Goal: Information Seeking & Learning: Learn about a topic

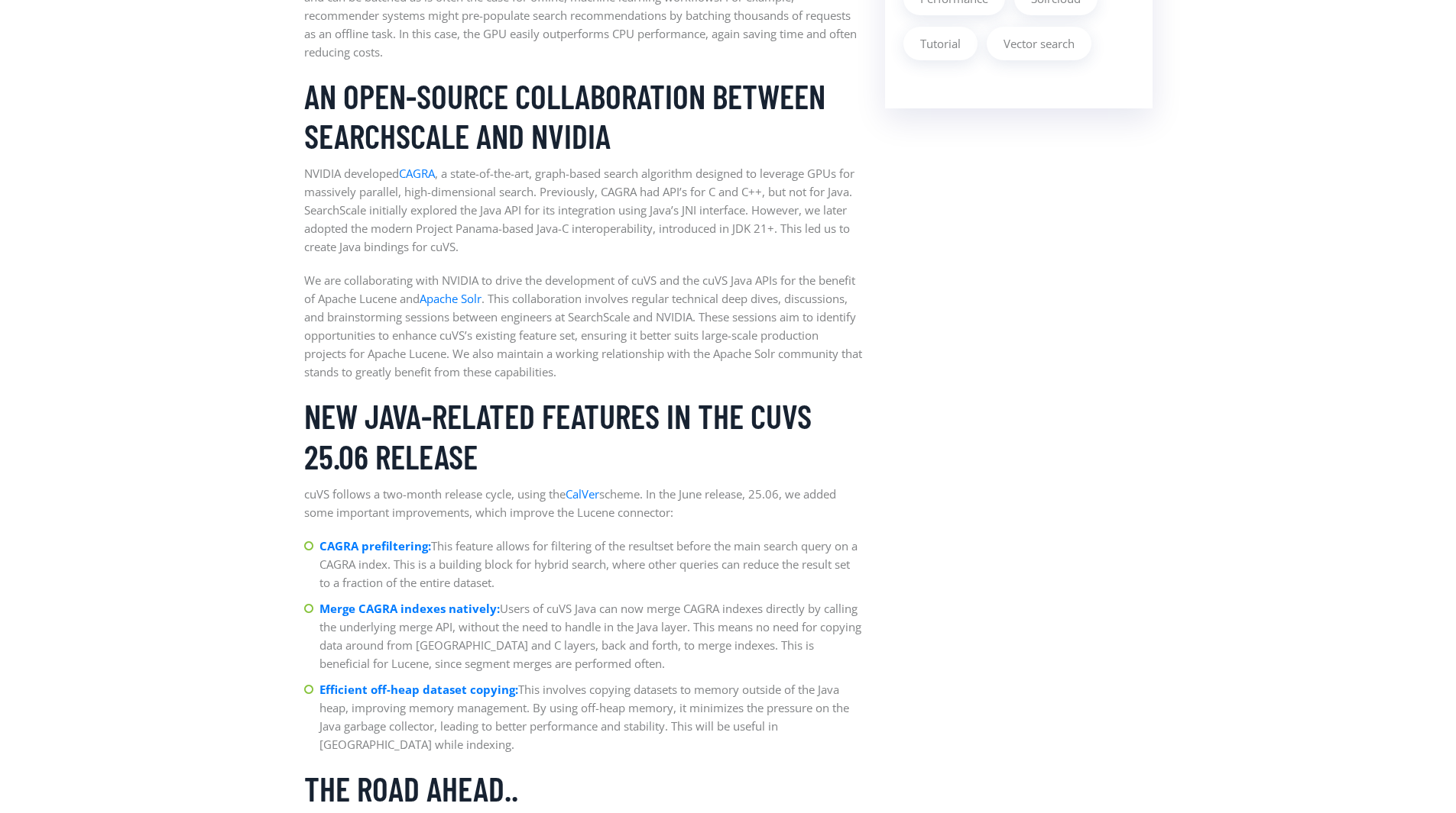
scroll to position [1816, 0]
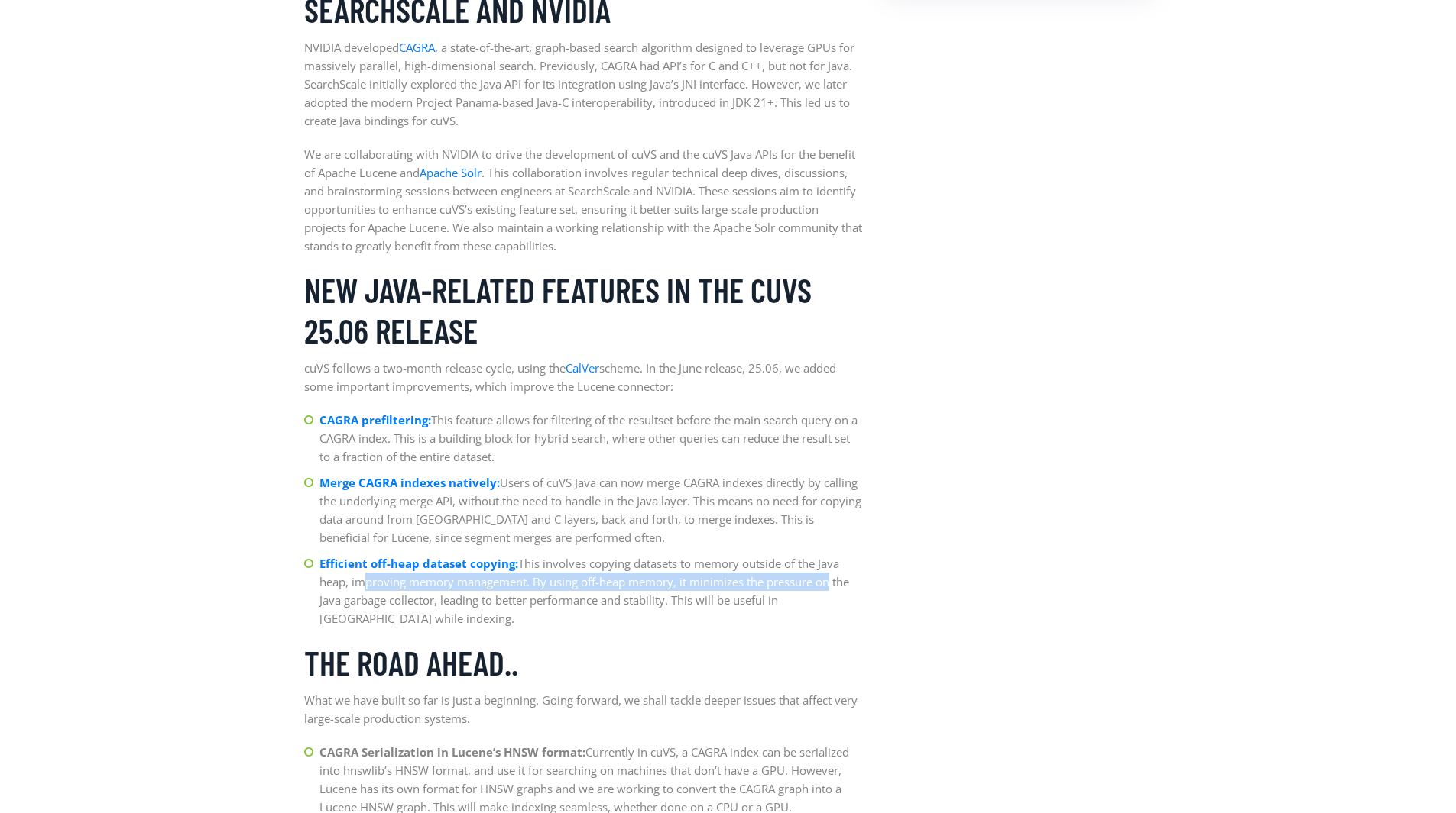
drag, startPoint x: 357, startPoint y: 587, endPoint x: 822, endPoint y: 582, distance: 465.0
click at [822, 582] on li "Efficient off-heap dataset copying: This involves copying datasets to memory ou…" at bounding box center [583, 591] width 558 height 73
click at [823, 581] on li "Efficient off-heap dataset copying: This involves copying datasets to memory ou…" at bounding box center [583, 591] width 558 height 73
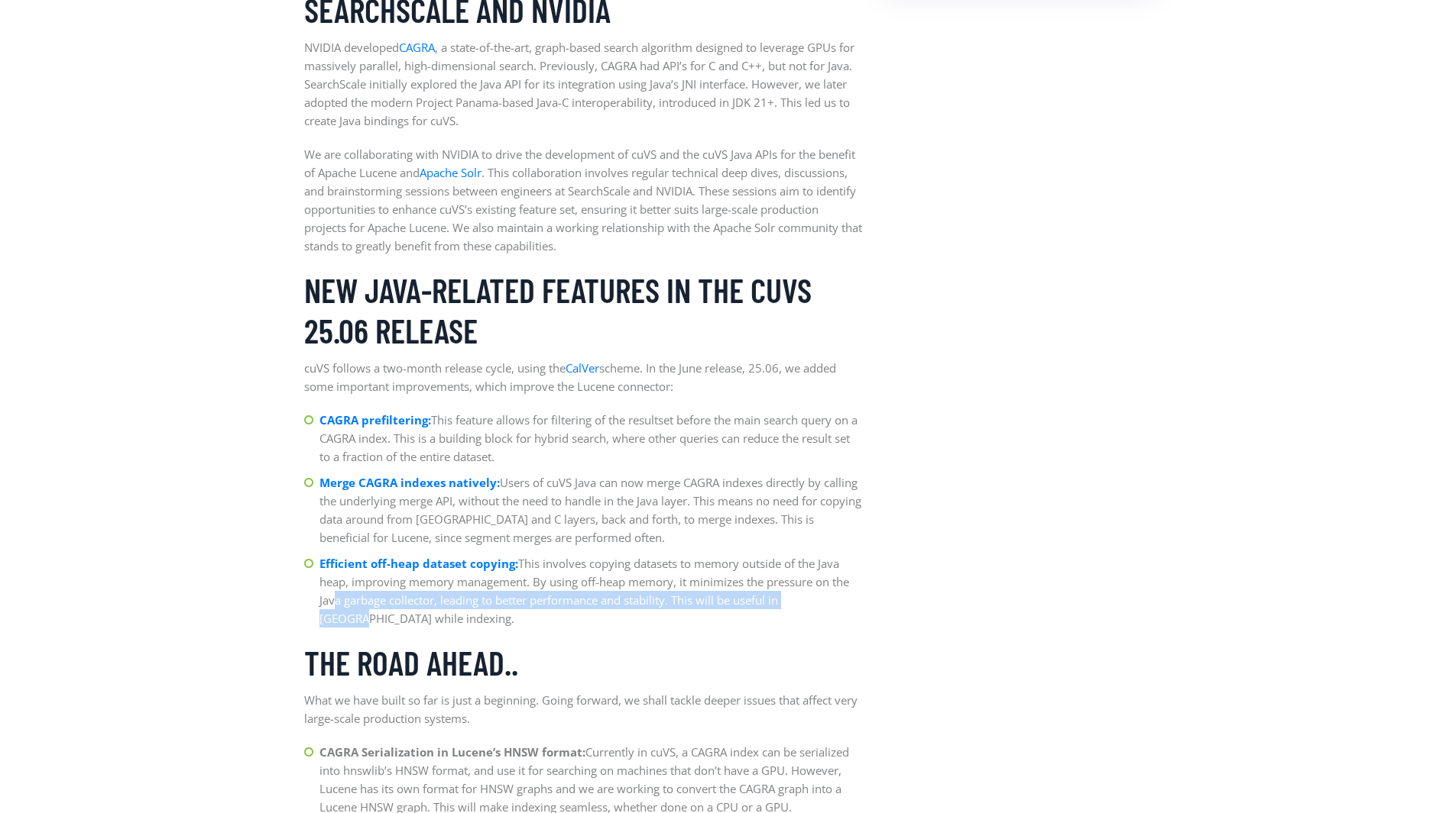
drag, startPoint x: 328, startPoint y: 604, endPoint x: 822, endPoint y: 598, distance: 494.0
click at [822, 598] on li "Efficient off-heap dataset copying: This involves copying datasets to memory ou…" at bounding box center [583, 591] width 558 height 73
click at [822, 597] on li "Efficient off-heap dataset copying: This involves copying datasets to memory ou…" at bounding box center [583, 591] width 558 height 73
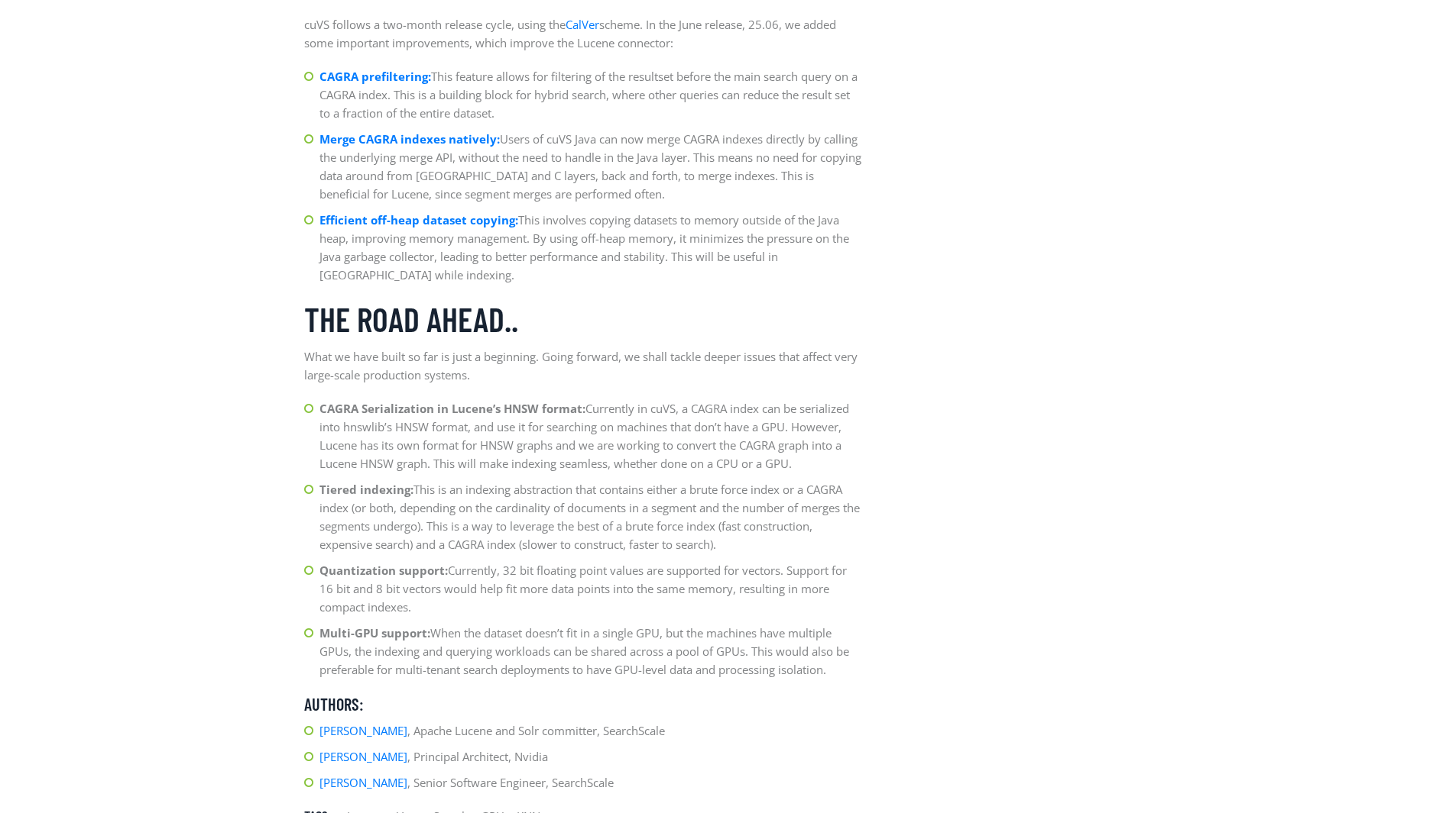
scroll to position [2223, 0]
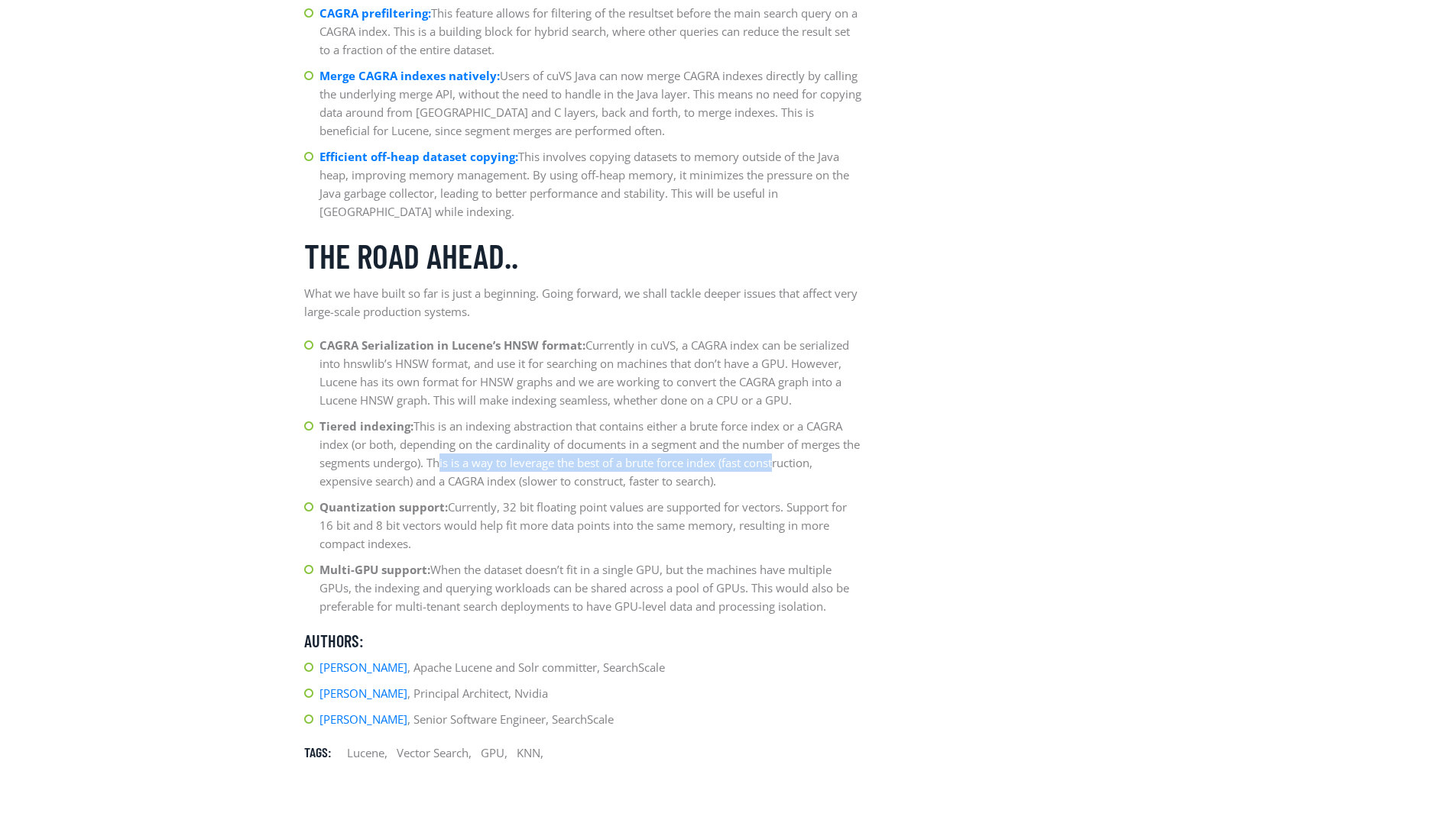
drag, startPoint x: 452, startPoint y: 467, endPoint x: 798, endPoint y: 462, distance: 346.0
click at [798, 462] on li "Tiered indexing: This is an indexing abstraction that contains either a brute f…" at bounding box center [583, 454] width 558 height 73
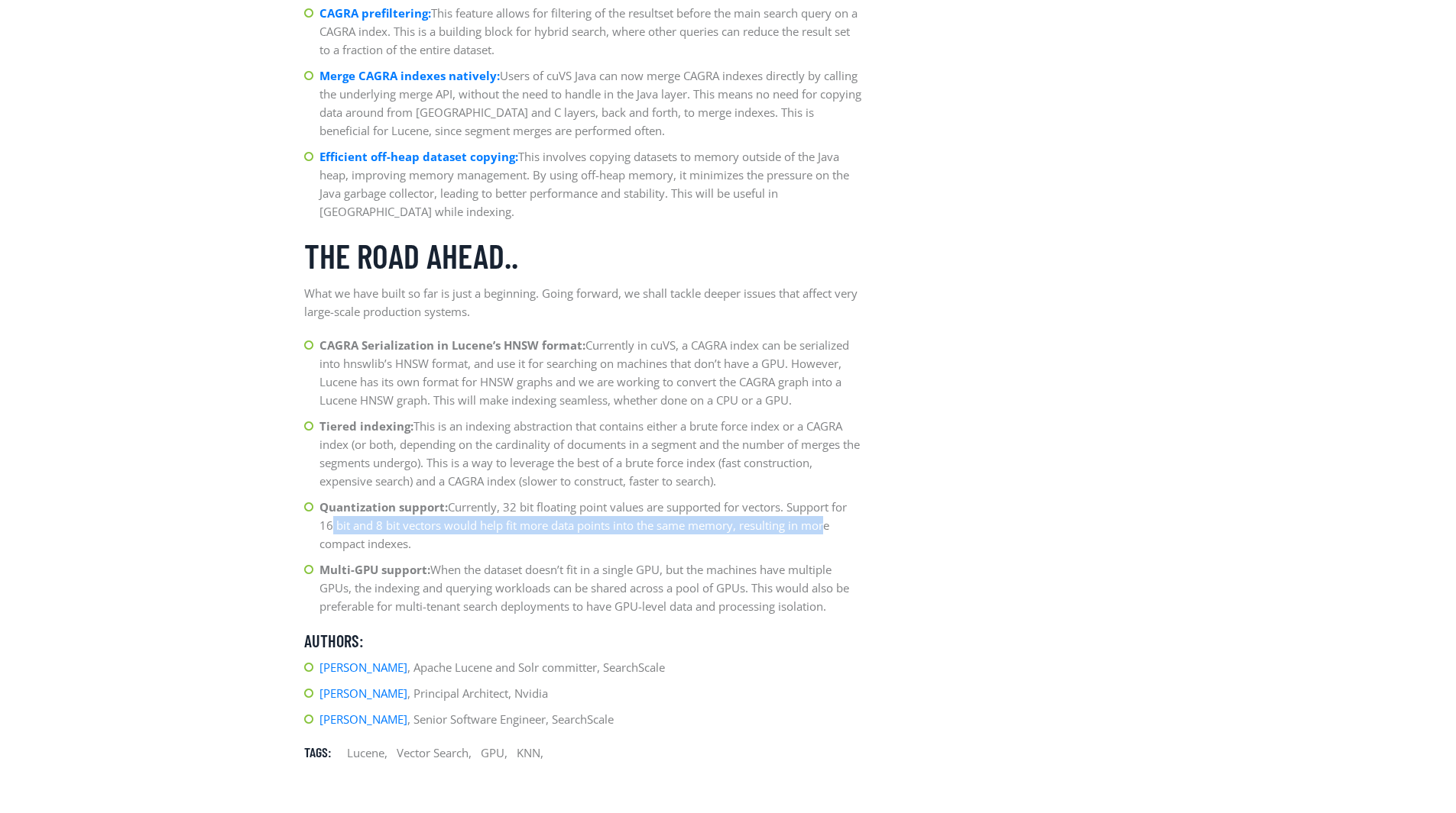
drag, startPoint x: 325, startPoint y: 525, endPoint x: 822, endPoint y: 527, distance: 497.0
click at [822, 527] on li "Quantization support: Currently, 32 bit floating point values are supported for…" at bounding box center [583, 525] width 558 height 55
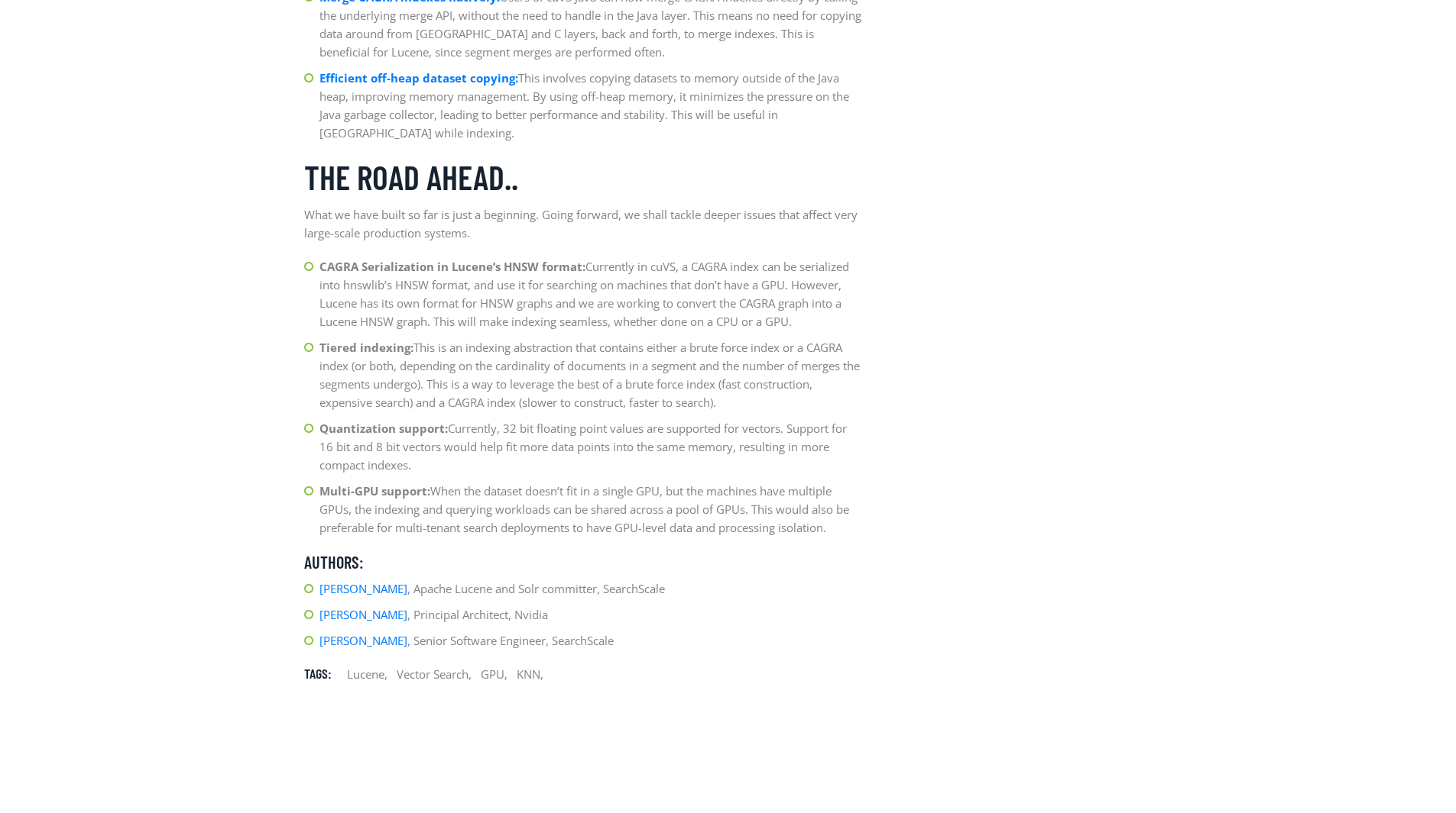
scroll to position [2357, 0]
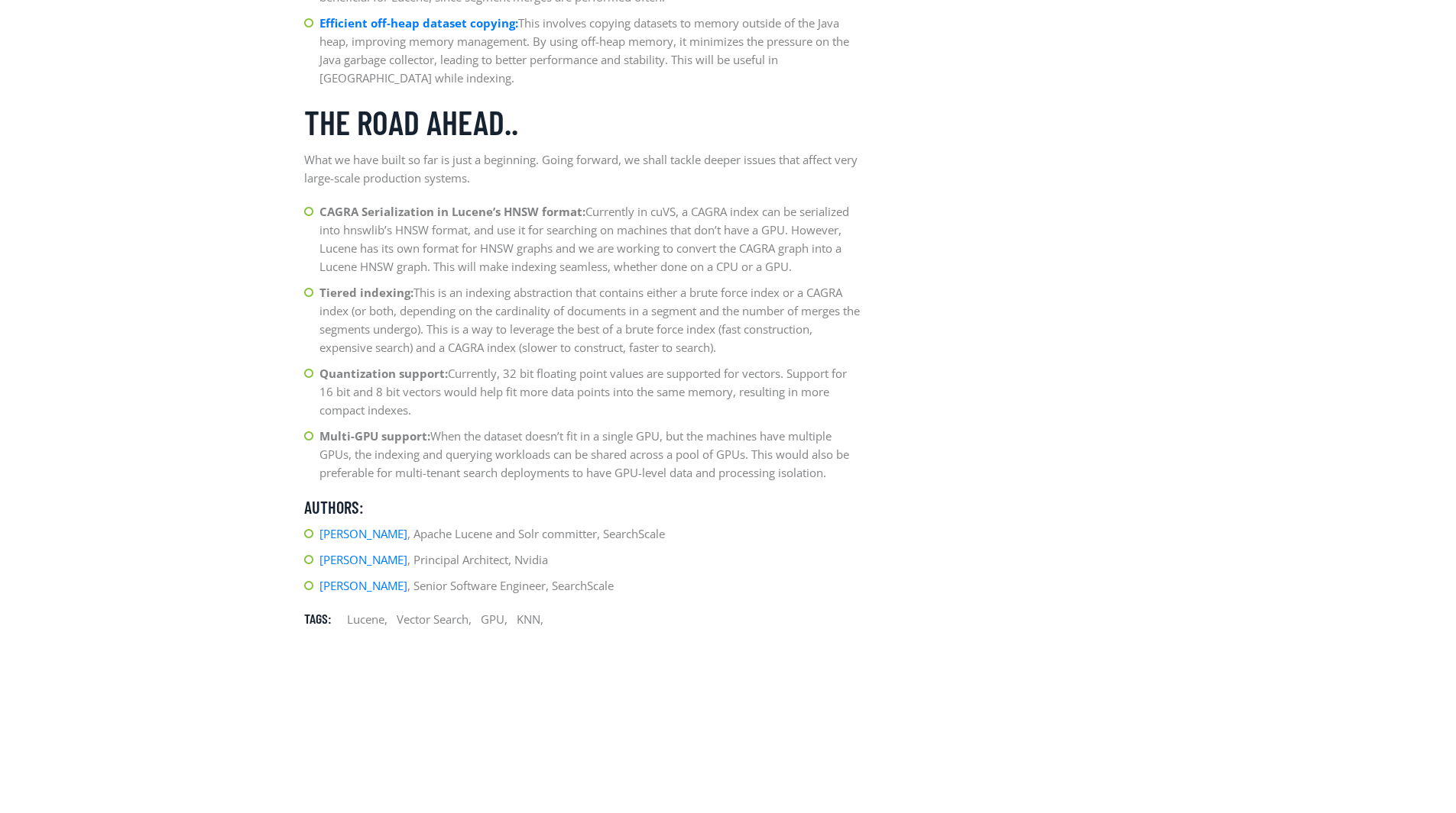
drag, startPoint x: 321, startPoint y: 474, endPoint x: 851, endPoint y: 466, distance: 530.1
click at [851, 466] on li "Multi-GPU support: When the dataset doesn’t fit in a single GPU, but the machin…" at bounding box center [583, 454] width 558 height 55
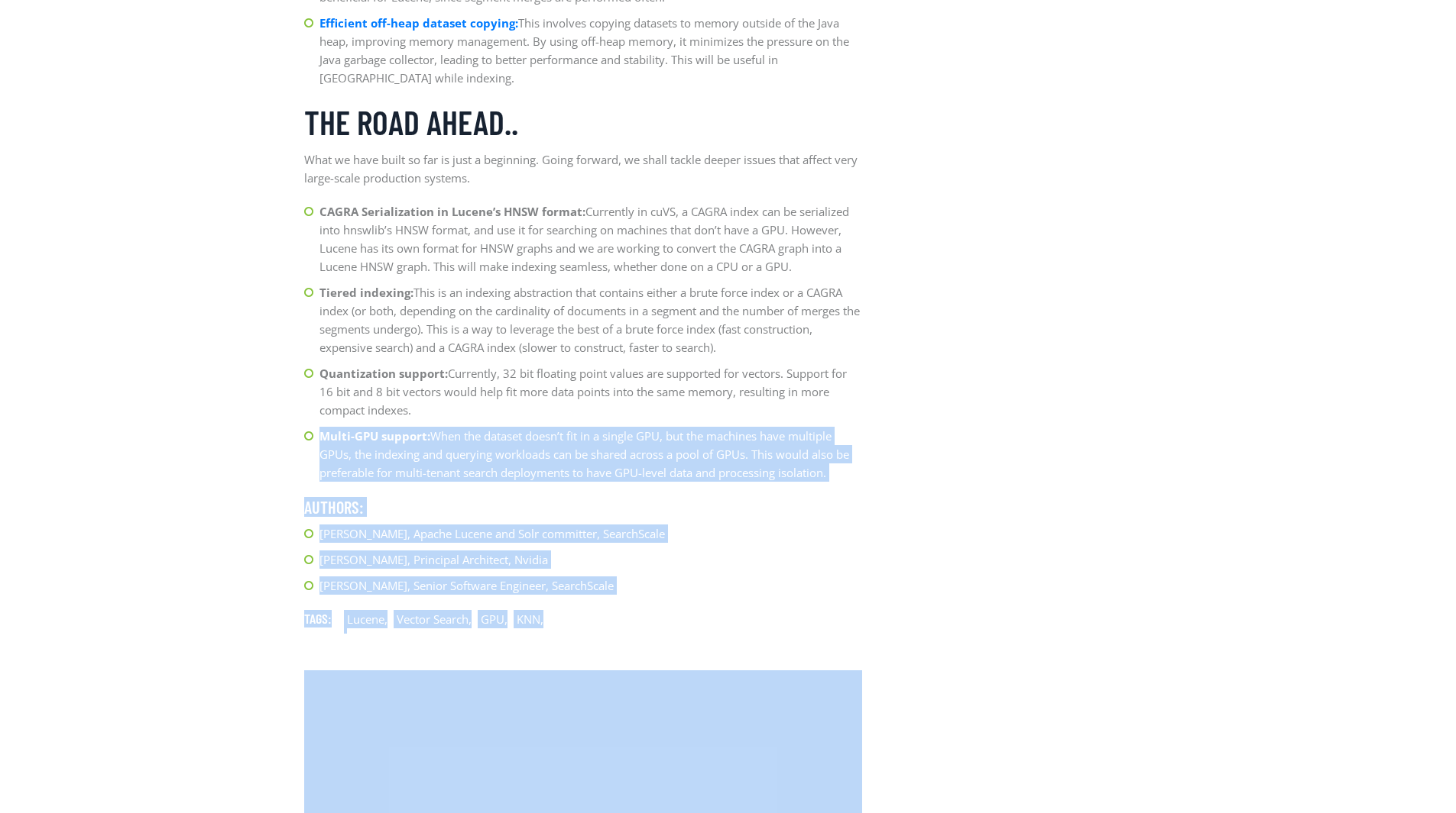
drag, startPoint x: 323, startPoint y: 437, endPoint x: 876, endPoint y: 457, distance: 553.4
click at [365, 445] on li "Multi-GPU support: When the dataset doesn’t fit in a single GPU, but the machin…" at bounding box center [583, 454] width 558 height 55
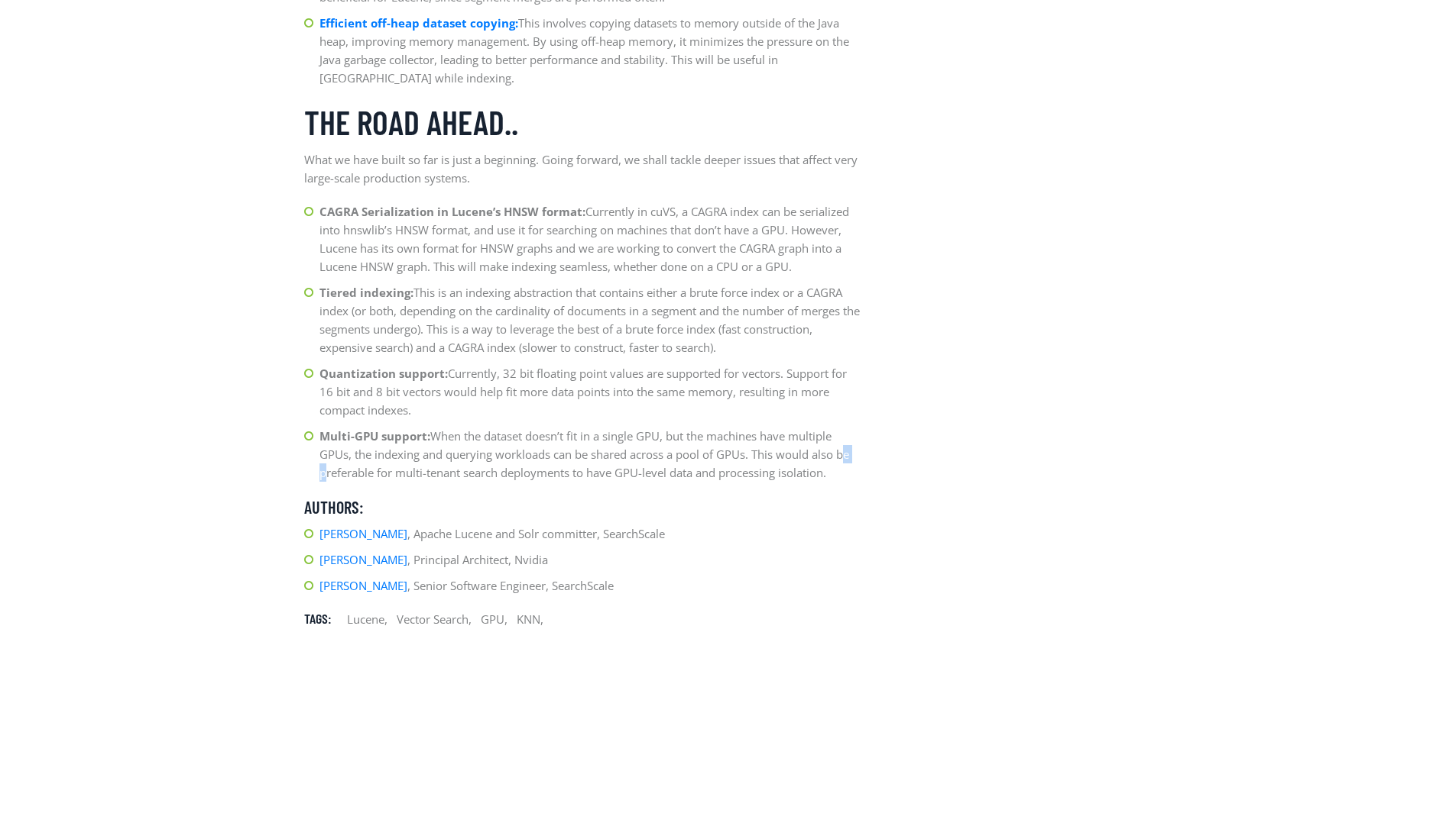
drag, startPoint x: 318, startPoint y: 473, endPoint x: 842, endPoint y: 461, distance: 524.1
click at [842, 461] on li "Multi-GPU support: When the dataset doesn’t fit in a single GPU, but the machin…" at bounding box center [583, 454] width 558 height 55
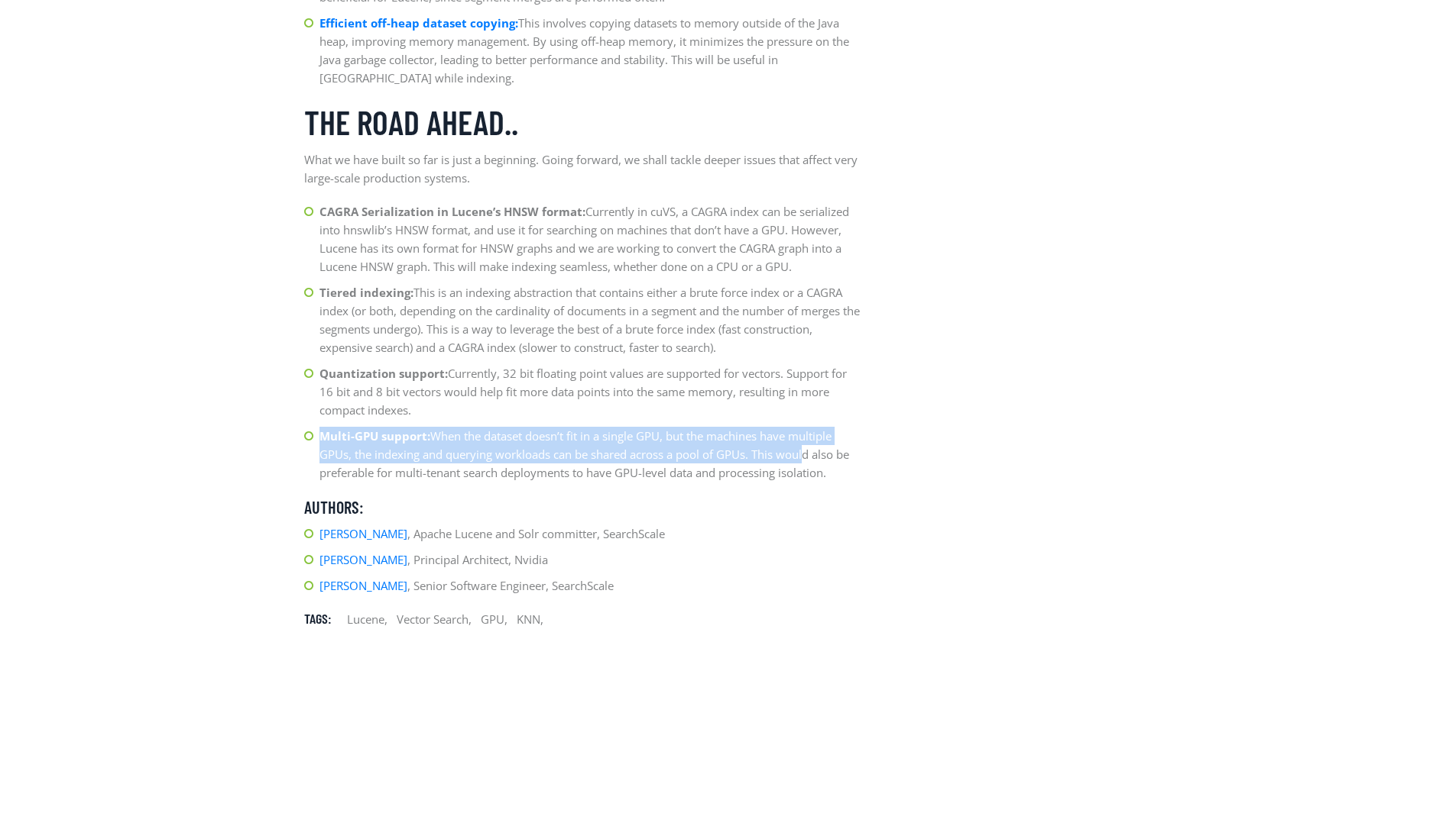
drag, startPoint x: 322, startPoint y: 437, endPoint x: 803, endPoint y: 460, distance: 481.5
click at [803, 460] on li "Multi-GPU support: When the dataset doesn’t fit in a single GPU, but the machin…" at bounding box center [583, 454] width 558 height 55
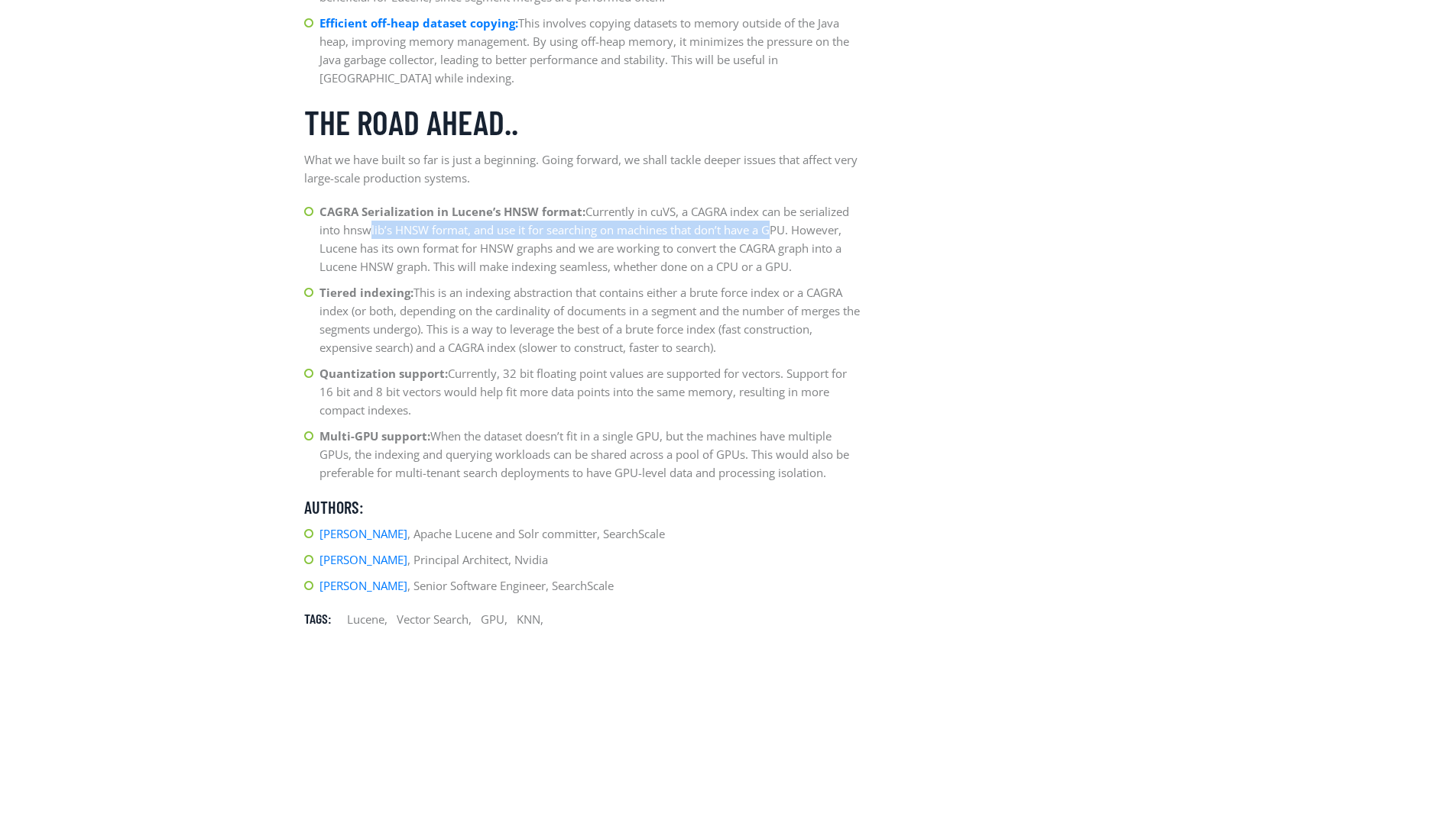
drag, startPoint x: 366, startPoint y: 234, endPoint x: 765, endPoint y: 220, distance: 399.2
click at [765, 220] on li "CAGRA Serialization in Lucene’s HNSW format: Currently in cuVS, a CAGRA index c…" at bounding box center [583, 239] width 558 height 73
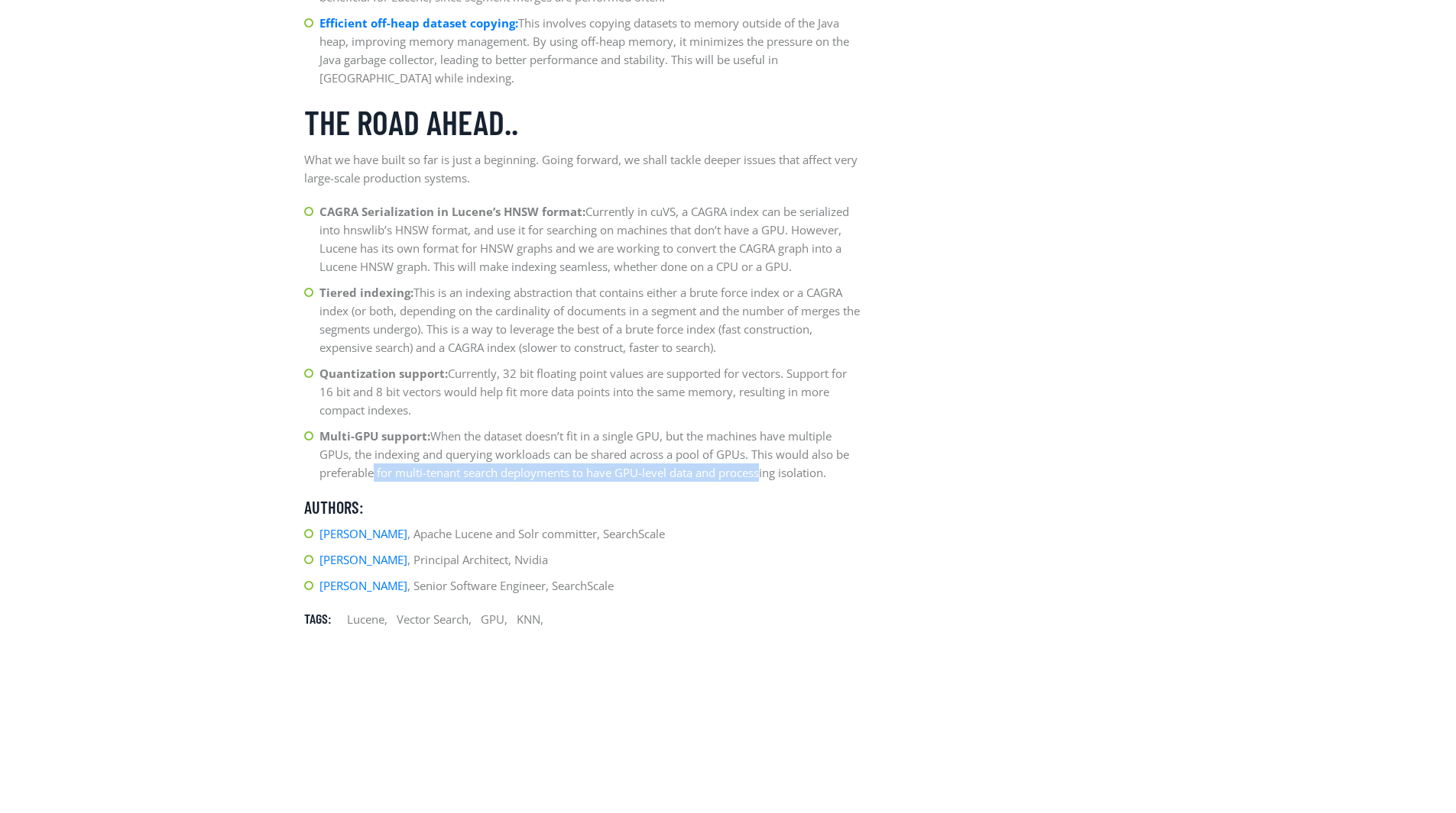
drag, startPoint x: 369, startPoint y: 475, endPoint x: 761, endPoint y: 464, distance: 392.2
click at [761, 464] on li "Multi-GPU support: When the dataset doesn’t fit in a single GPU, but the machin…" at bounding box center [583, 454] width 558 height 55
click at [762, 463] on li "Multi-GPU support: When the dataset doesn’t fit in a single GPU, but the machin…" at bounding box center [583, 454] width 558 height 55
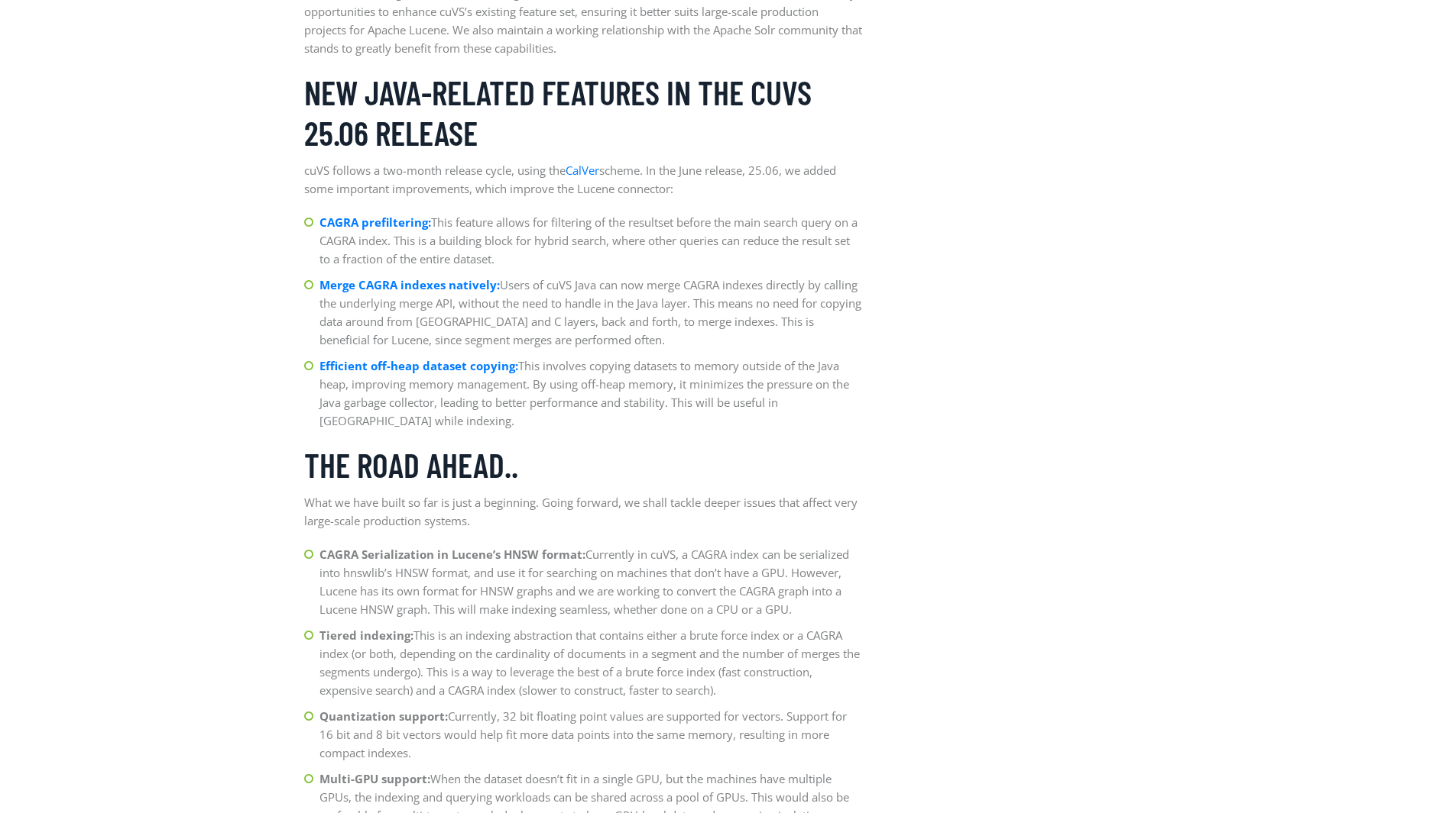
scroll to position [1998, 0]
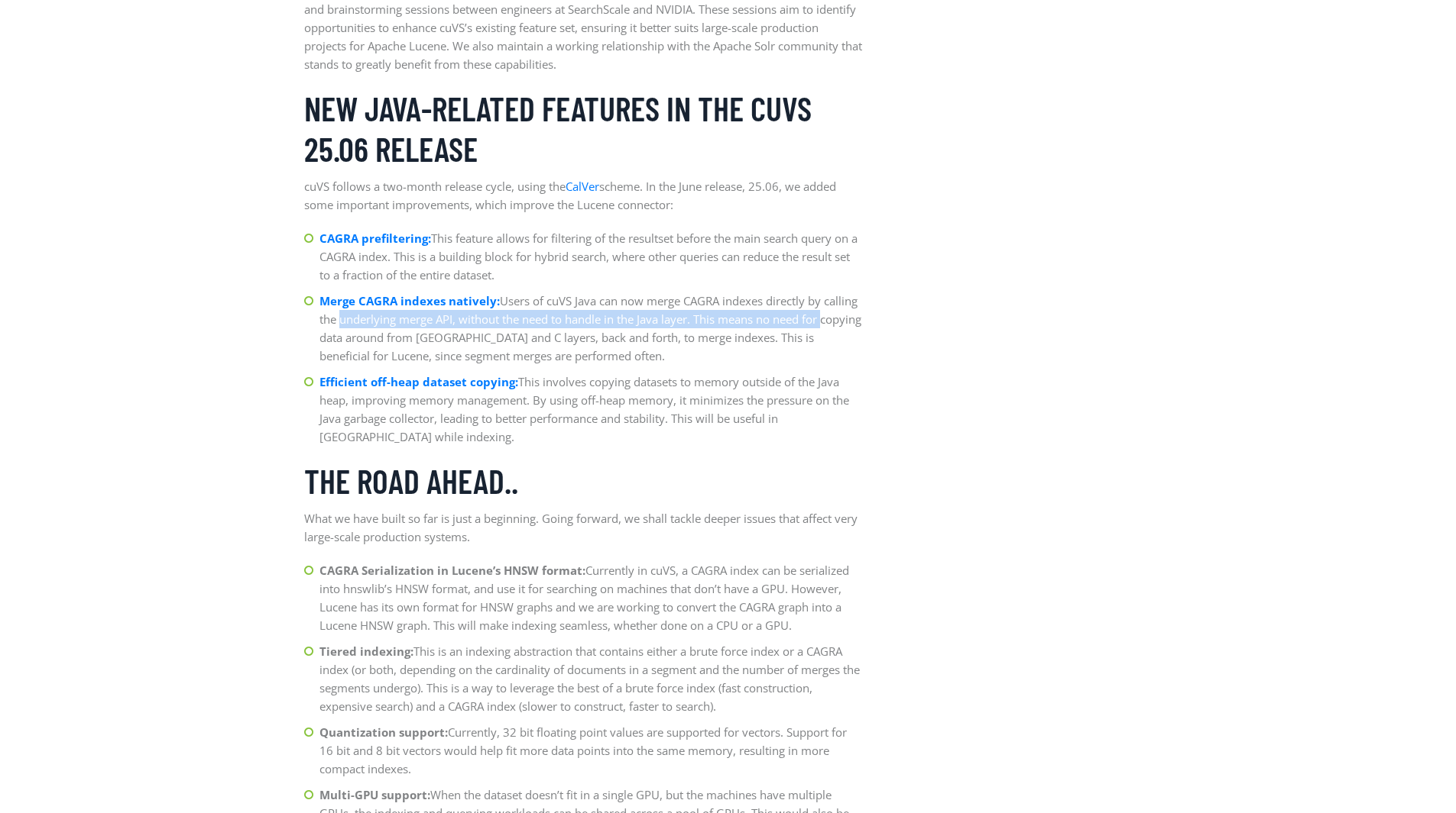
drag, startPoint x: 337, startPoint y: 325, endPoint x: 857, endPoint y: 319, distance: 520.0
click at [857, 319] on li "Merge CAGRA indexes natively: Users of cuVS Java can now merge CAGRA indexes di…" at bounding box center [583, 329] width 558 height 73
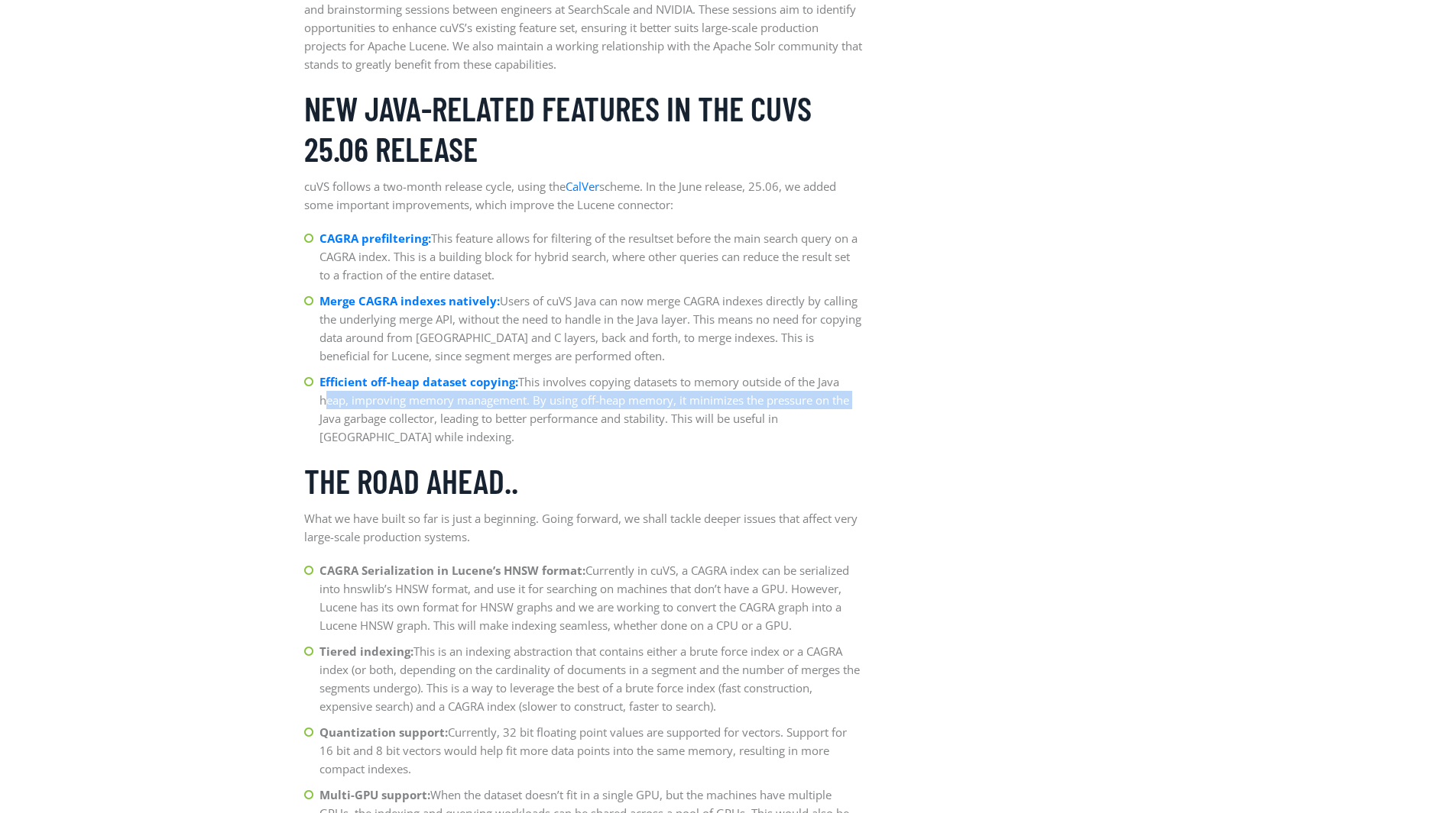
drag, startPoint x: 319, startPoint y: 401, endPoint x: 867, endPoint y: 393, distance: 548.1
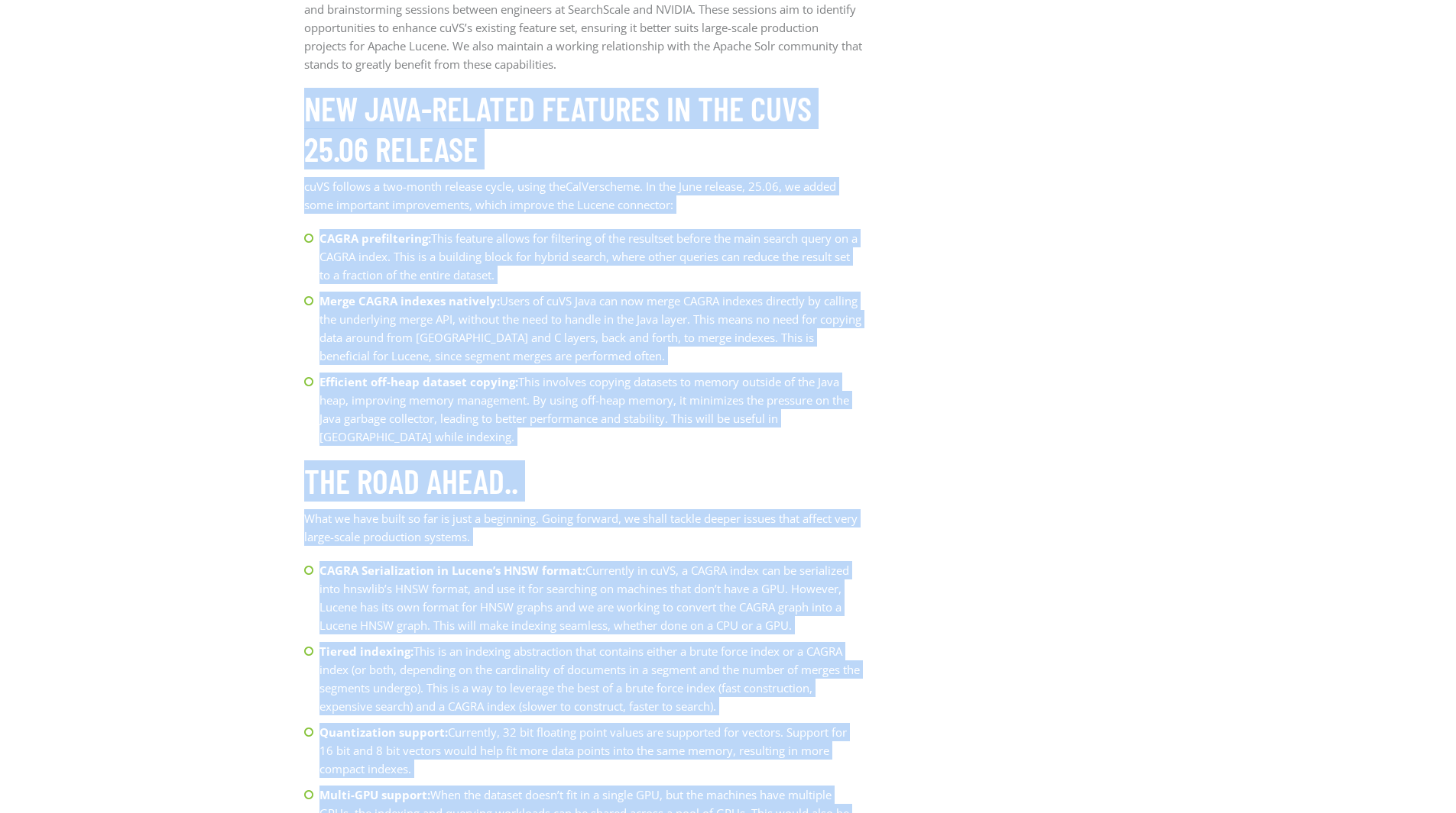
drag, startPoint x: 303, startPoint y: 106, endPoint x: 995, endPoint y: 247, distance: 706.2
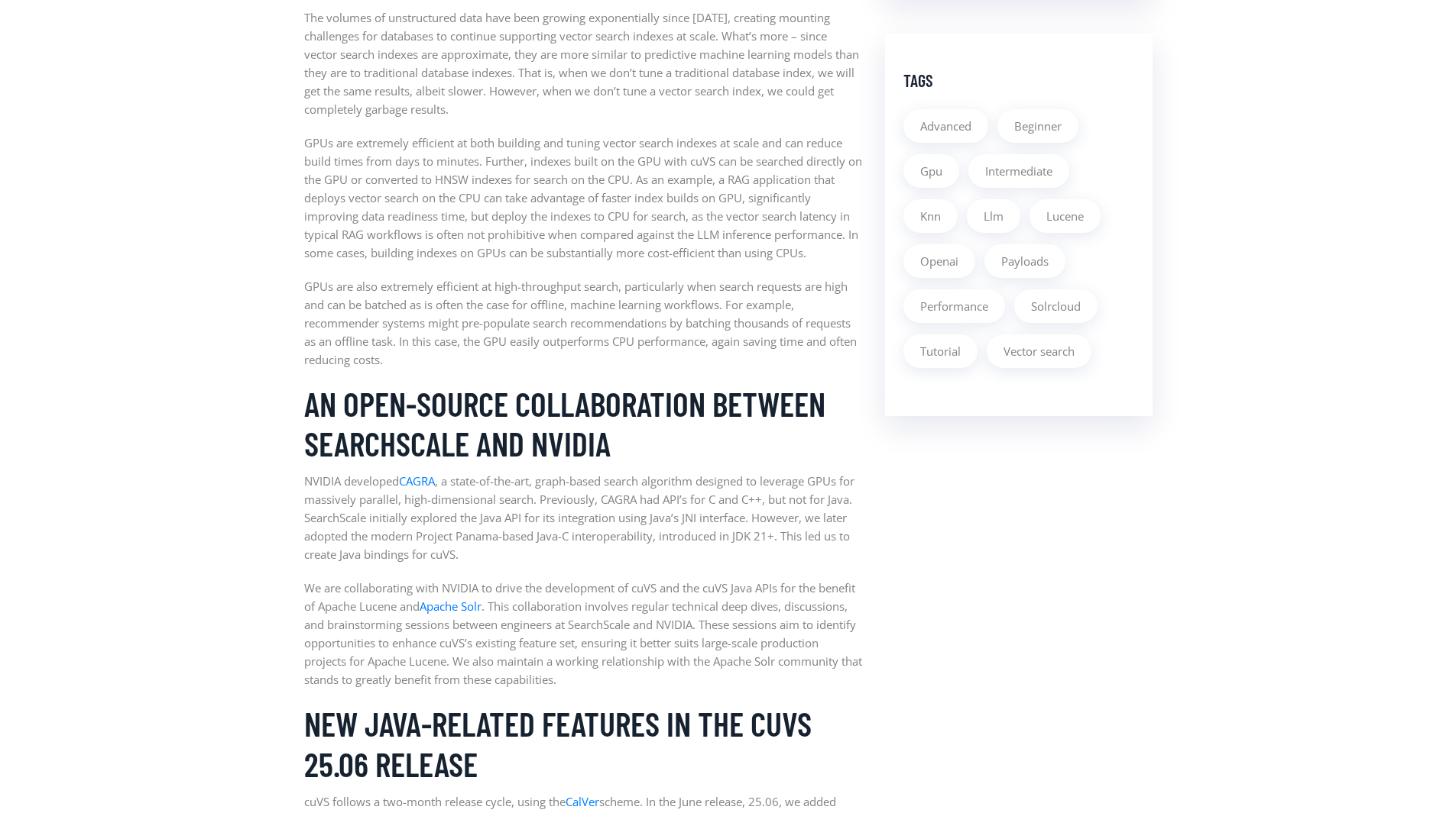
scroll to position [1352, 0]
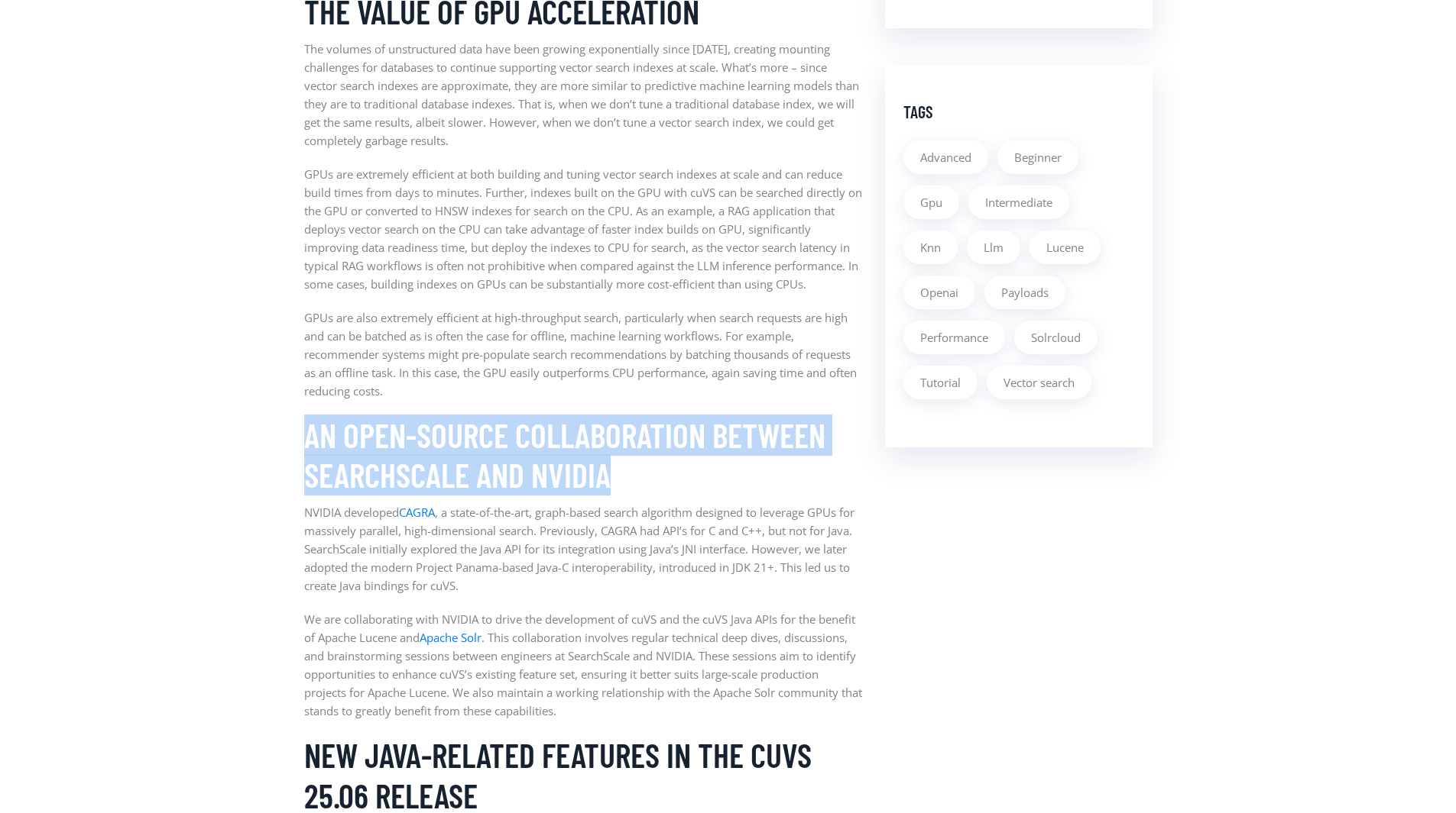
drag, startPoint x: 310, startPoint y: 432, endPoint x: 653, endPoint y: 485, distance: 347.1
click at [653, 485] on h3 "An open-source collaboration between SearchScale and NVIDIA" at bounding box center [583, 456] width 558 height 81
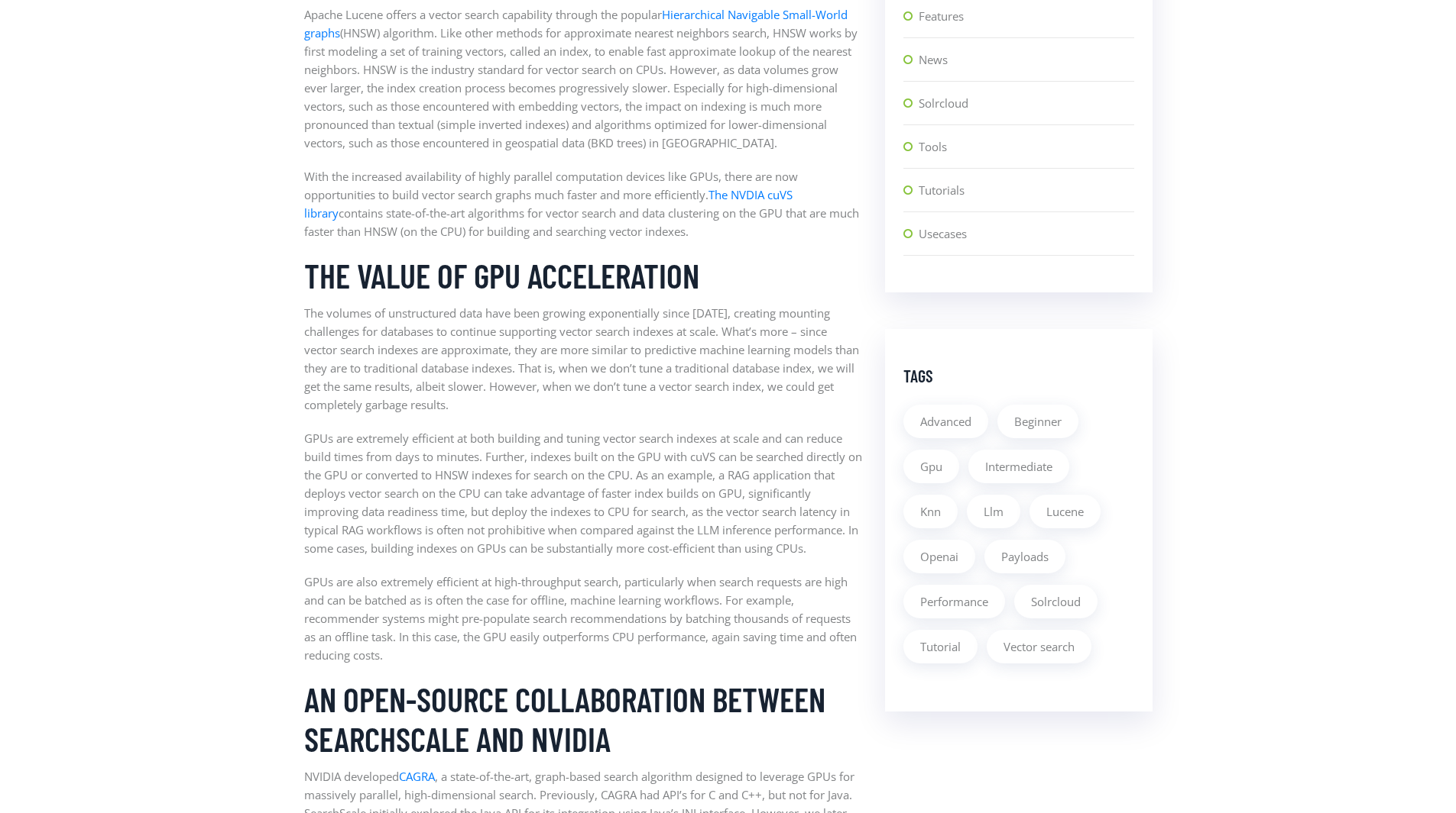
scroll to position [1043, 0]
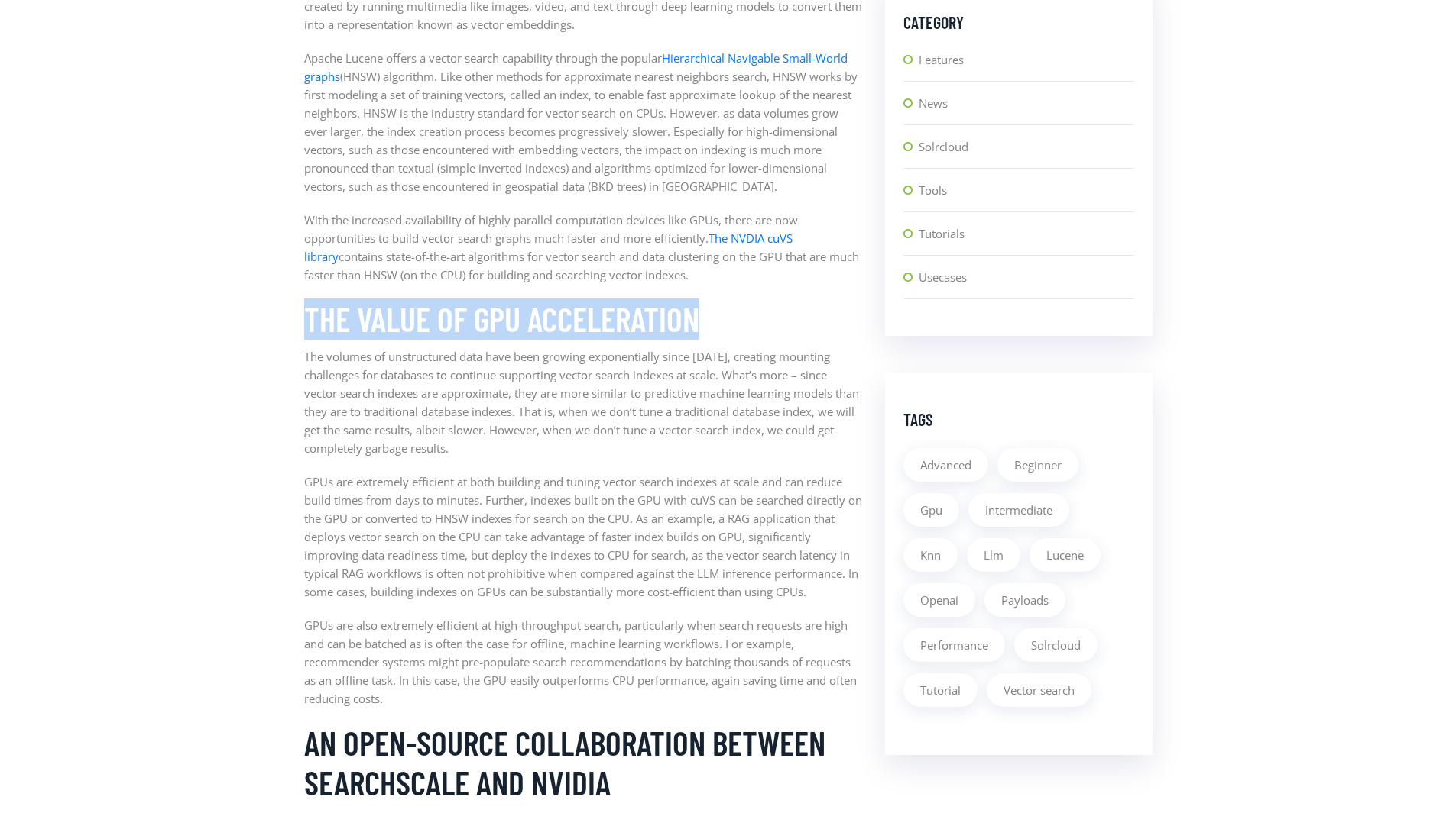
drag, startPoint x: 299, startPoint y: 312, endPoint x: 748, endPoint y: 317, distance: 449.0
click at [748, 317] on h3 "The value of GPU acceleration" at bounding box center [583, 320] width 558 height 40
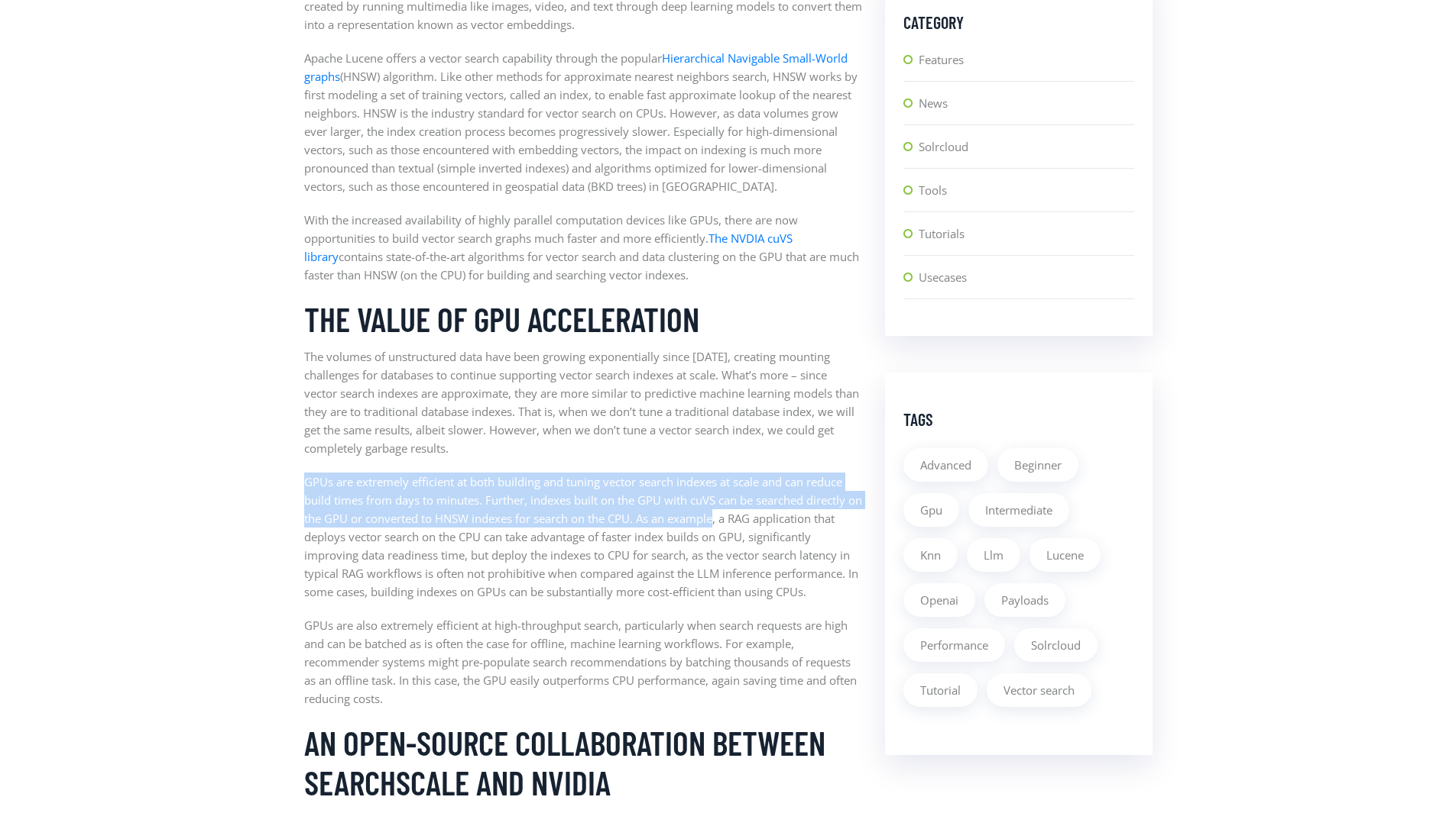
drag, startPoint x: 306, startPoint y: 483, endPoint x: 735, endPoint y: 511, distance: 429.9
click at [735, 511] on p "GPUs are extremely efficient at both building and tuning vector search indexes …" at bounding box center [583, 537] width 558 height 128
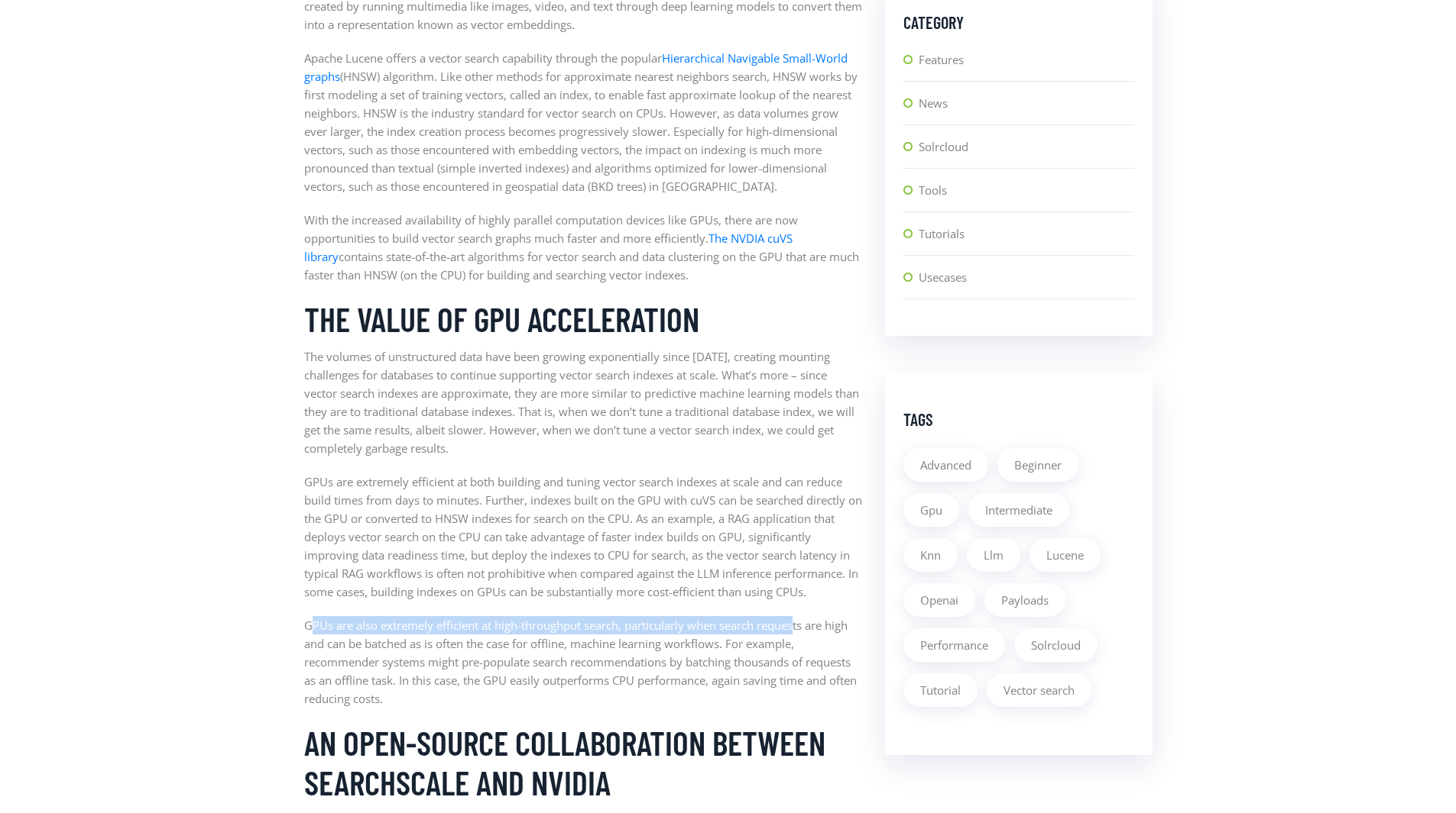
drag, startPoint x: 310, startPoint y: 627, endPoint x: 800, endPoint y: 631, distance: 490.0
click at [800, 631] on p "GPUs are also extremely efficient at high-throughput search, particularly when …" at bounding box center [583, 661] width 558 height 91
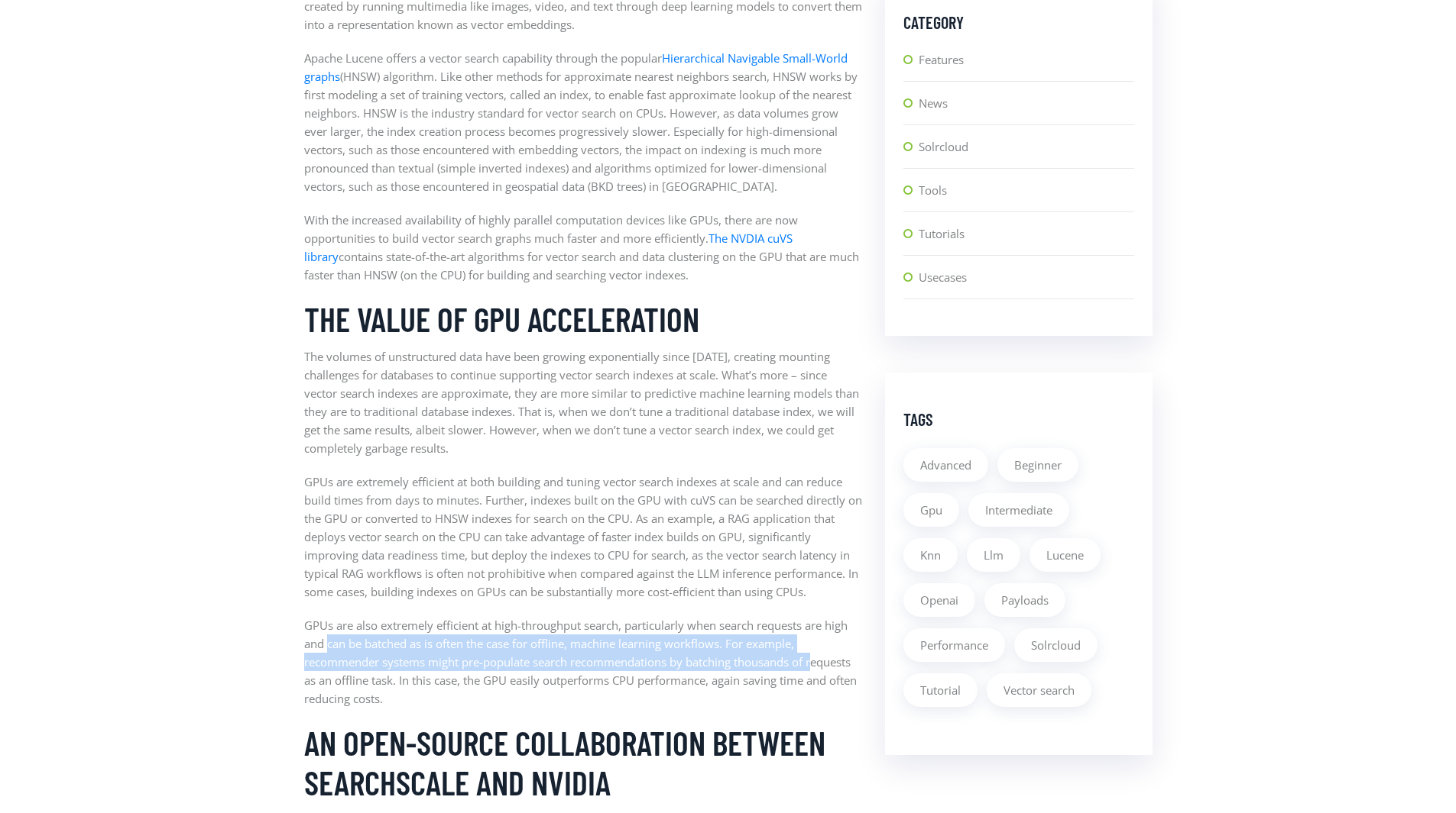
drag, startPoint x: 330, startPoint y: 646, endPoint x: 820, endPoint y: 671, distance: 490.6
click at [820, 671] on p "GPUs are also extremely efficient at high-throughput search, particularly when …" at bounding box center [583, 661] width 558 height 91
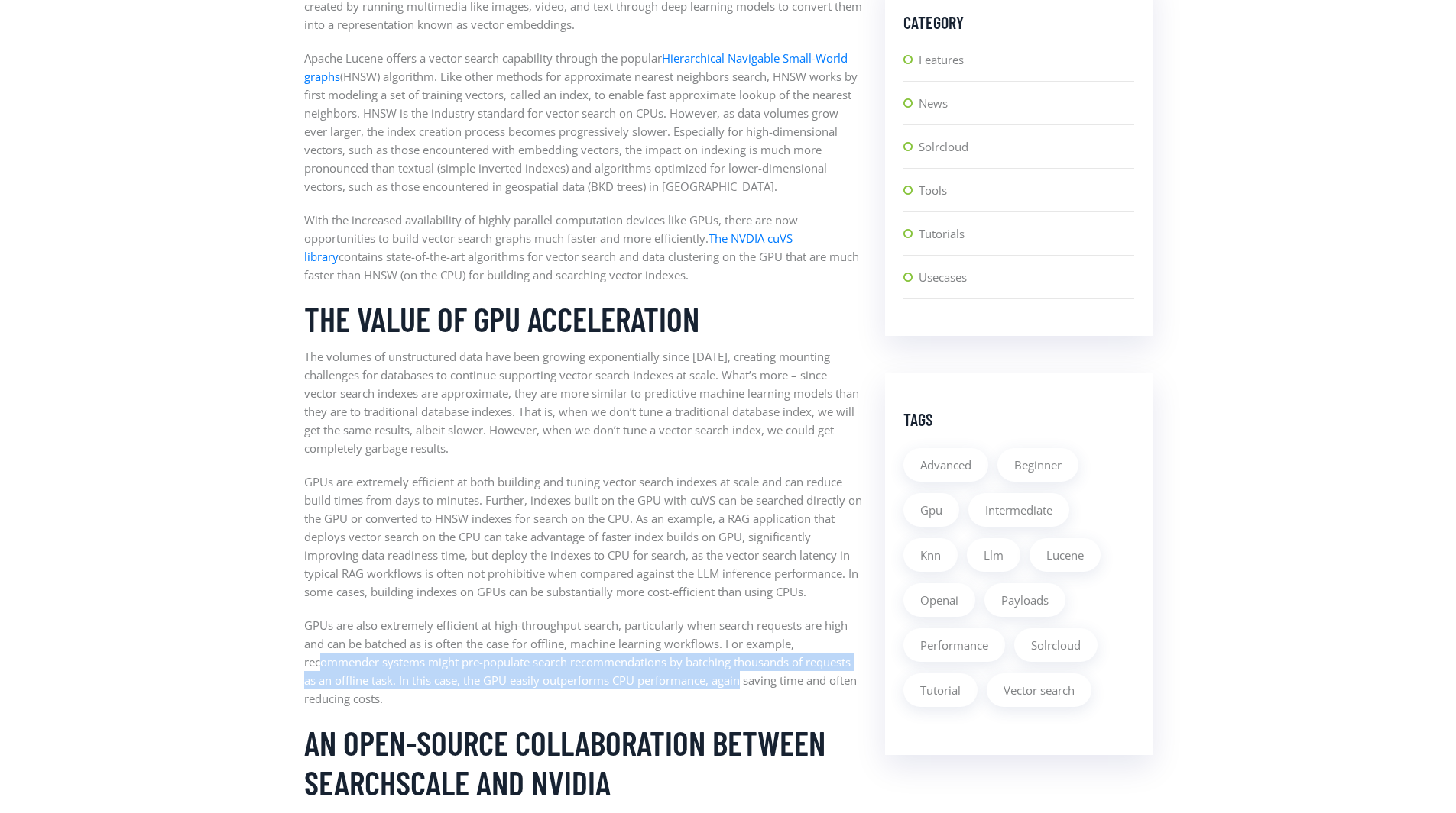
drag, startPoint x: 321, startPoint y: 665, endPoint x: 746, endPoint y: 677, distance: 425.2
click at [746, 677] on p "GPUs are also extremely efficient at high-throughput search, particularly when …" at bounding box center [583, 661] width 558 height 91
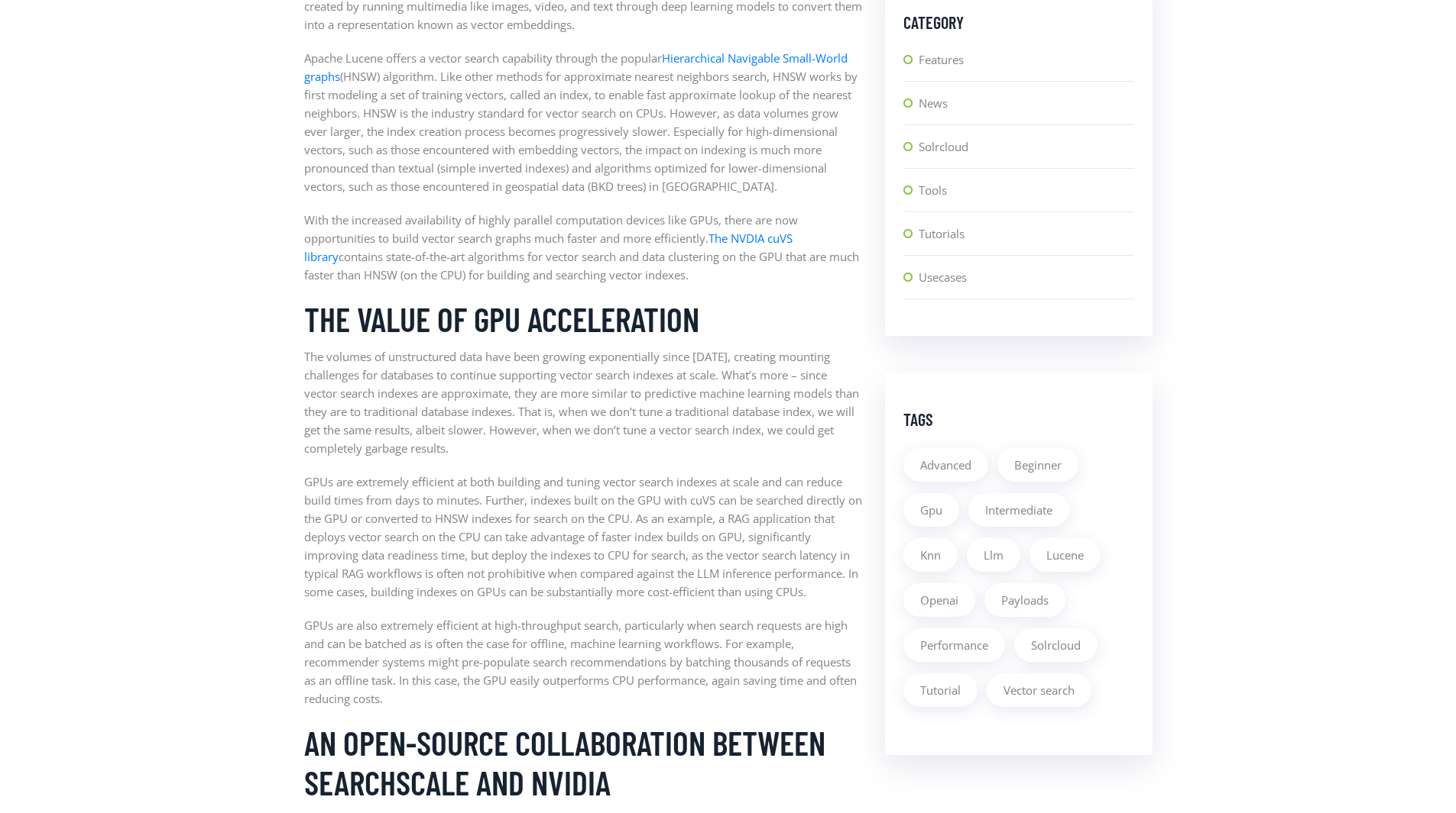
click at [747, 676] on p "GPUs are also extremely efficient at high-throughput search, particularly when …" at bounding box center [583, 661] width 558 height 91
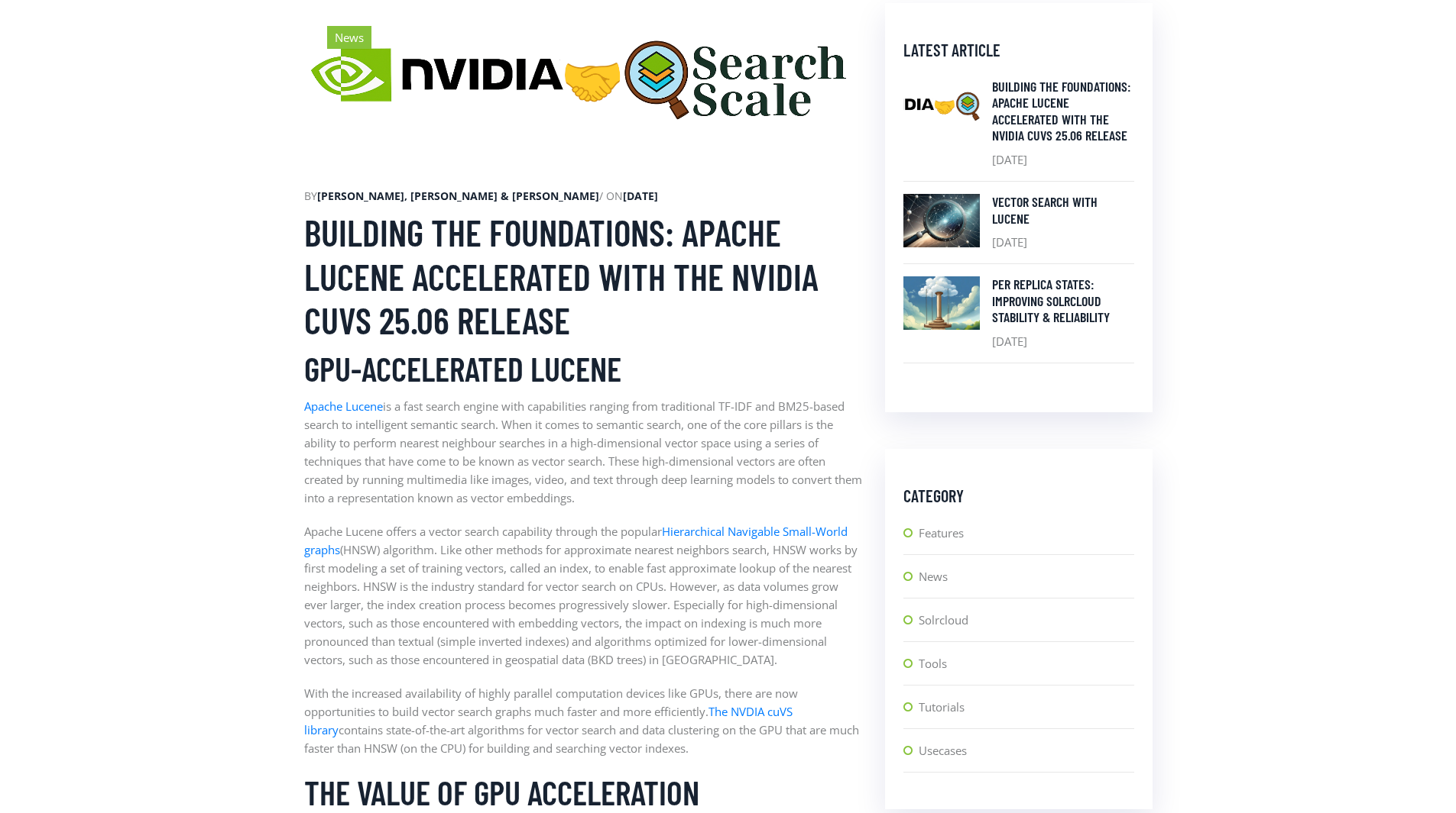
scroll to position [562, 0]
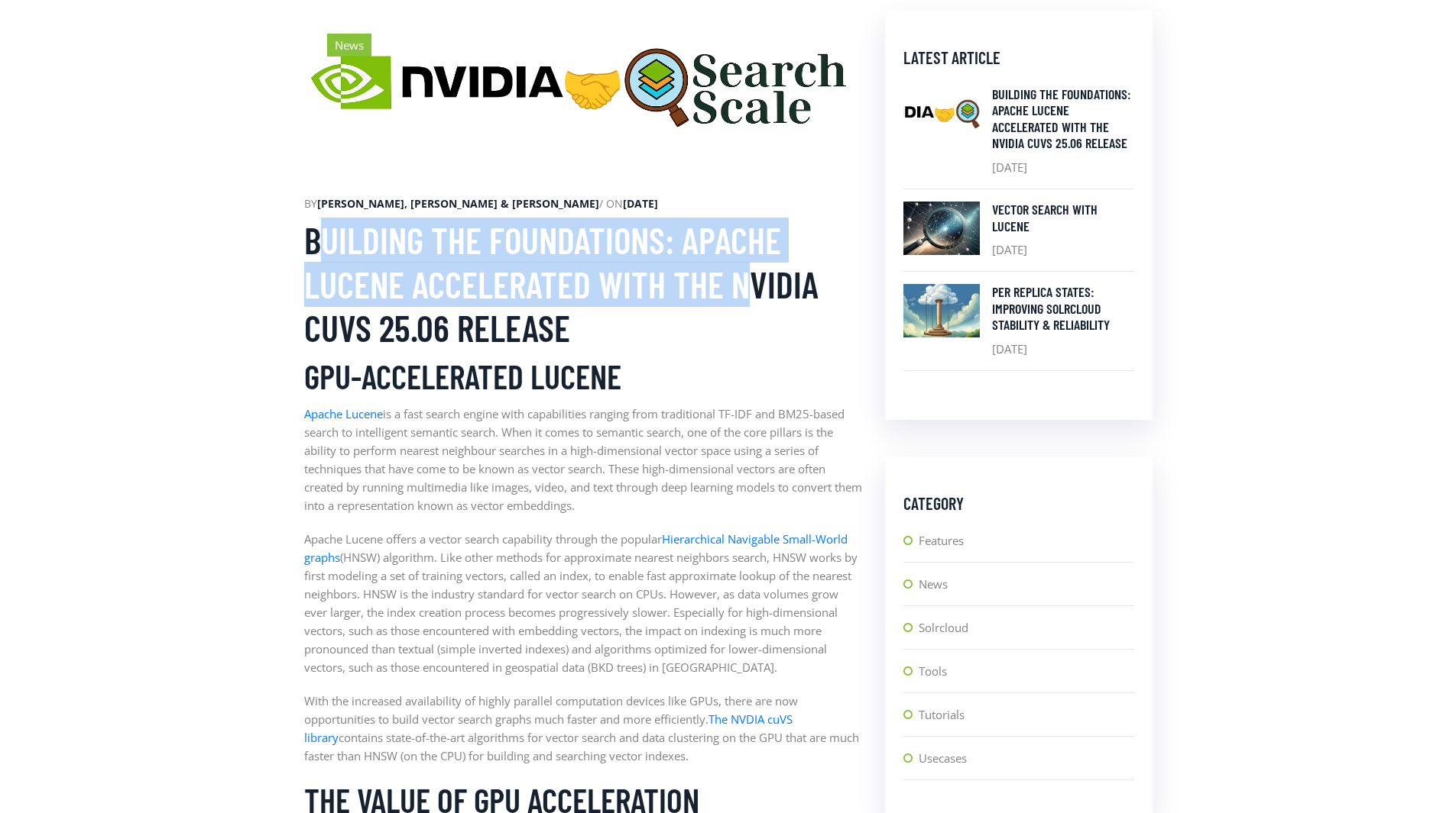
drag, startPoint x: 378, startPoint y: 247, endPoint x: 742, endPoint y: 297, distance: 367.4
click at [742, 297] on h2 "Building the foundations: Apache Lucene Accelerated with the NVIDIA cuVS 25.06 …" at bounding box center [583, 285] width 558 height 132
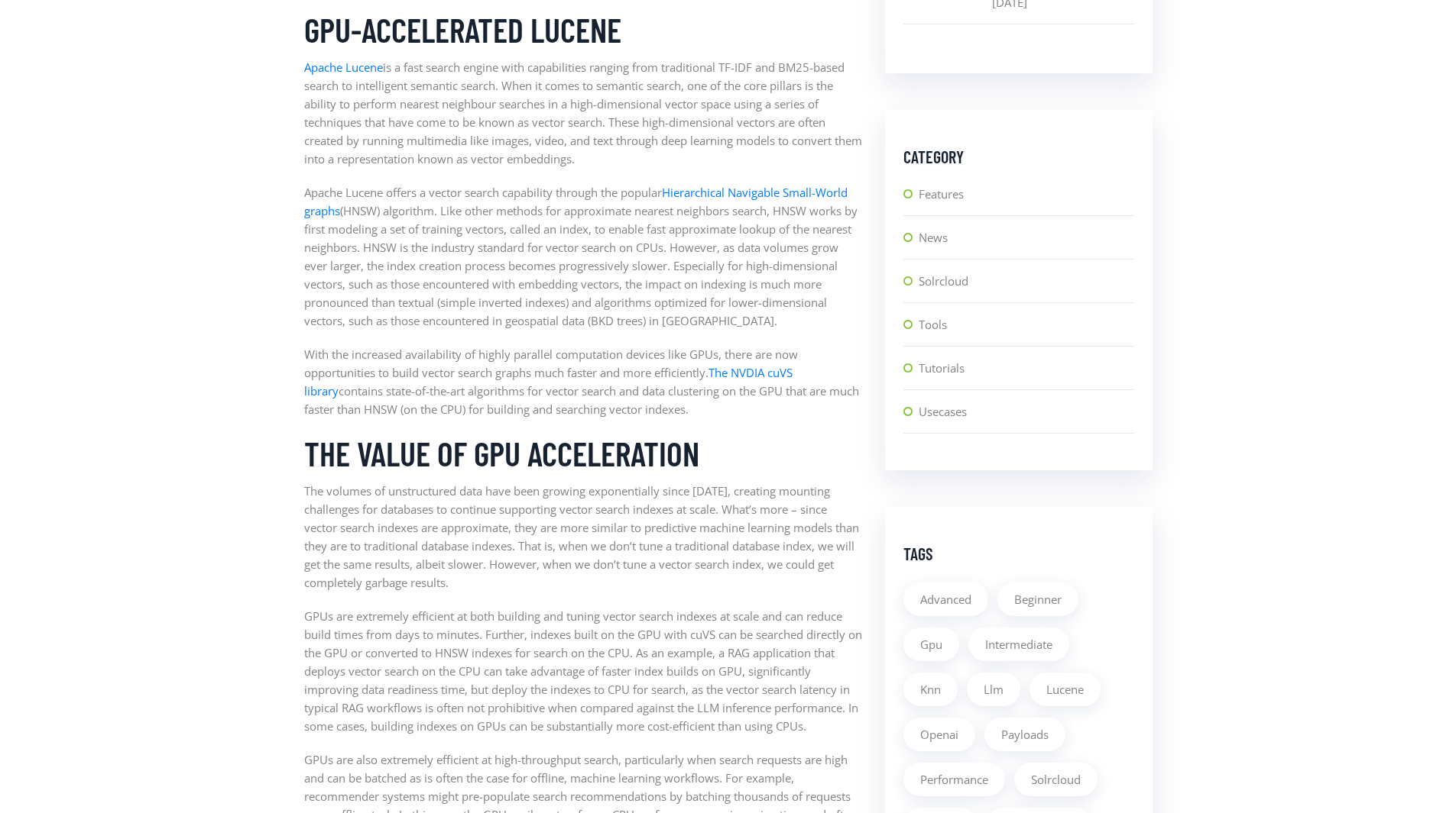
scroll to position [968, 0]
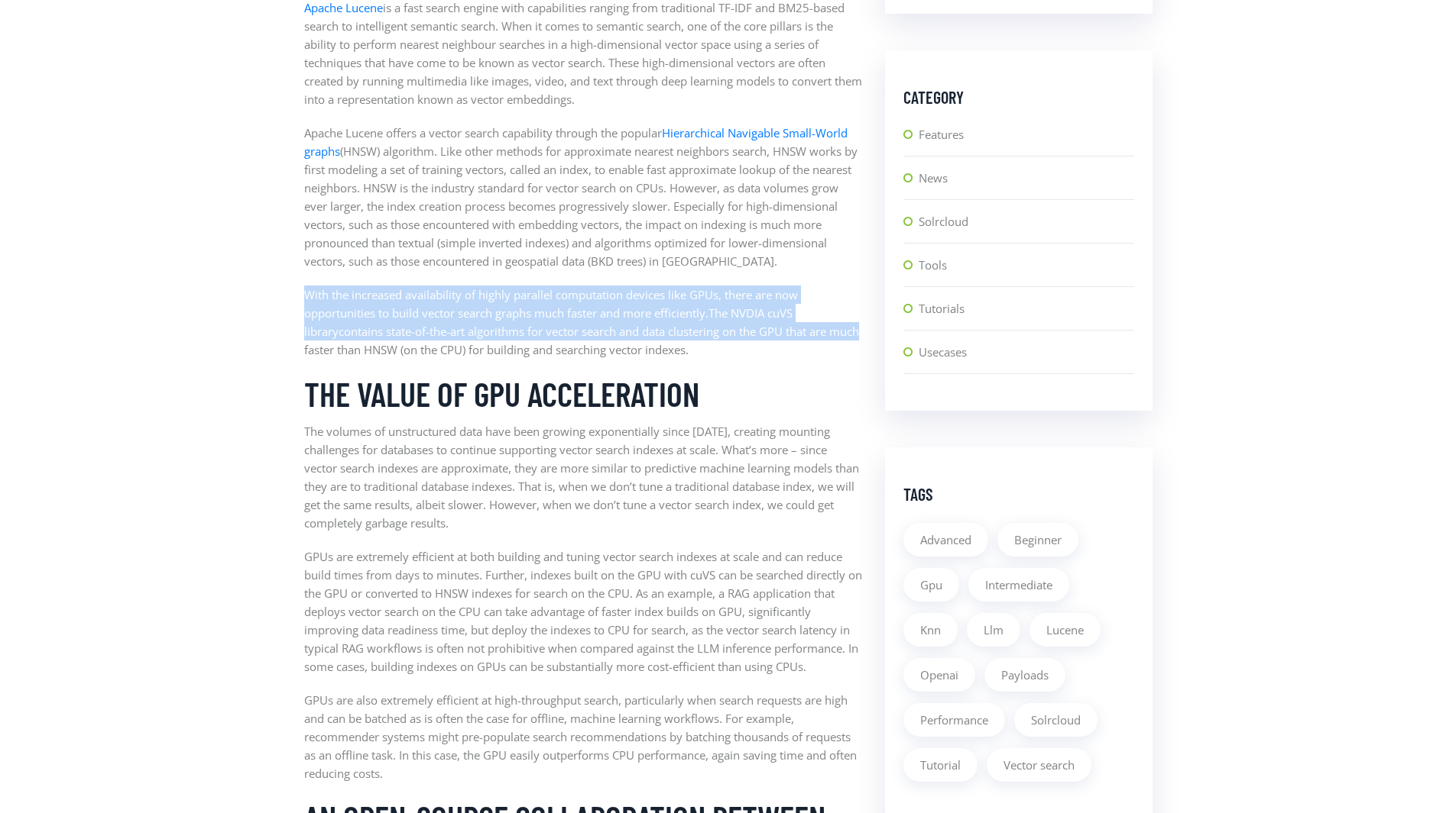
drag, startPoint x: 308, startPoint y: 295, endPoint x: 826, endPoint y: 325, distance: 518.9
click at [826, 325] on p "With the increased availability of highly parallel computation devices like GPU…" at bounding box center [583, 322] width 558 height 73
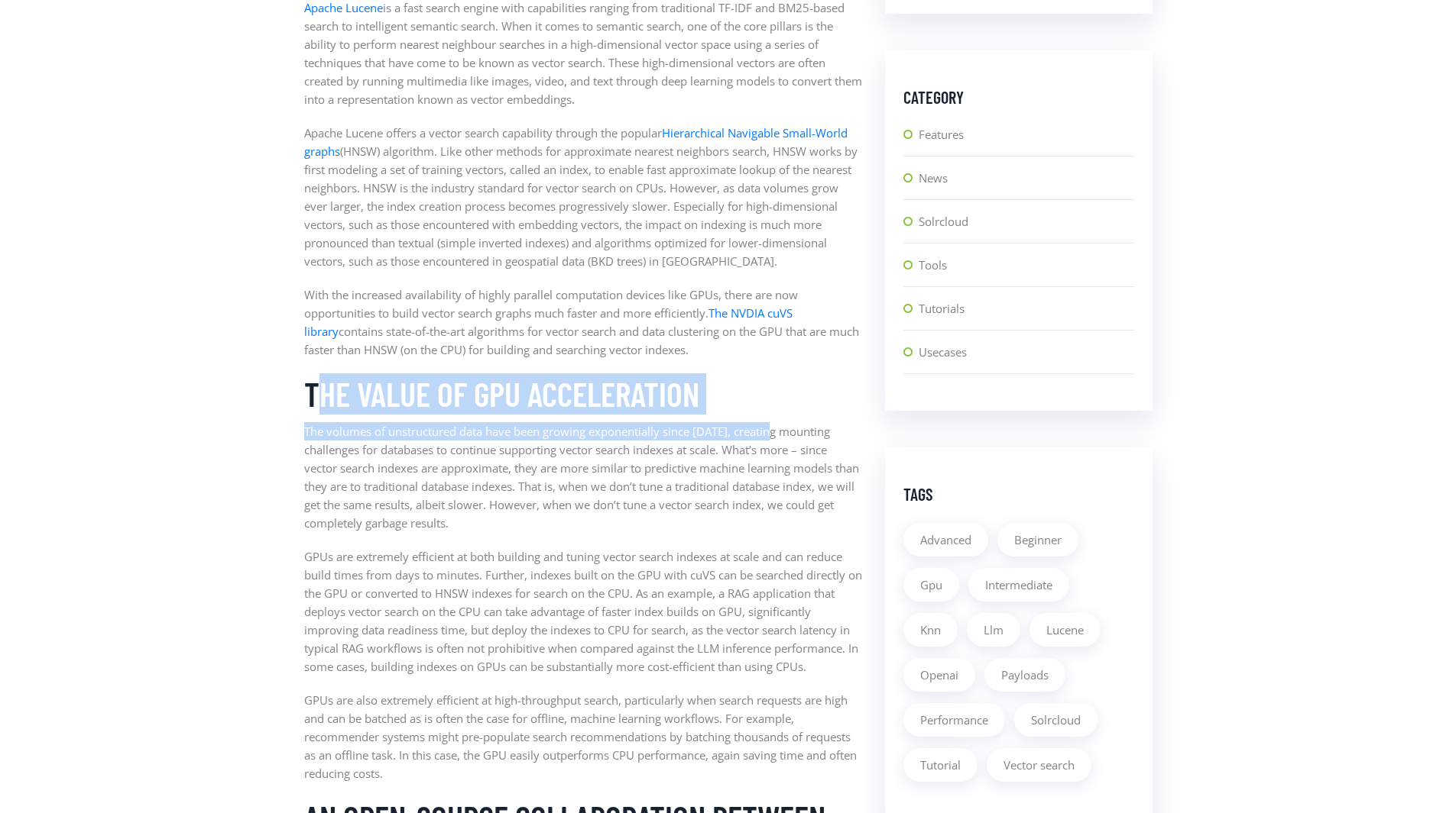
drag, startPoint x: 312, startPoint y: 396, endPoint x: 779, endPoint y: 417, distance: 467.5
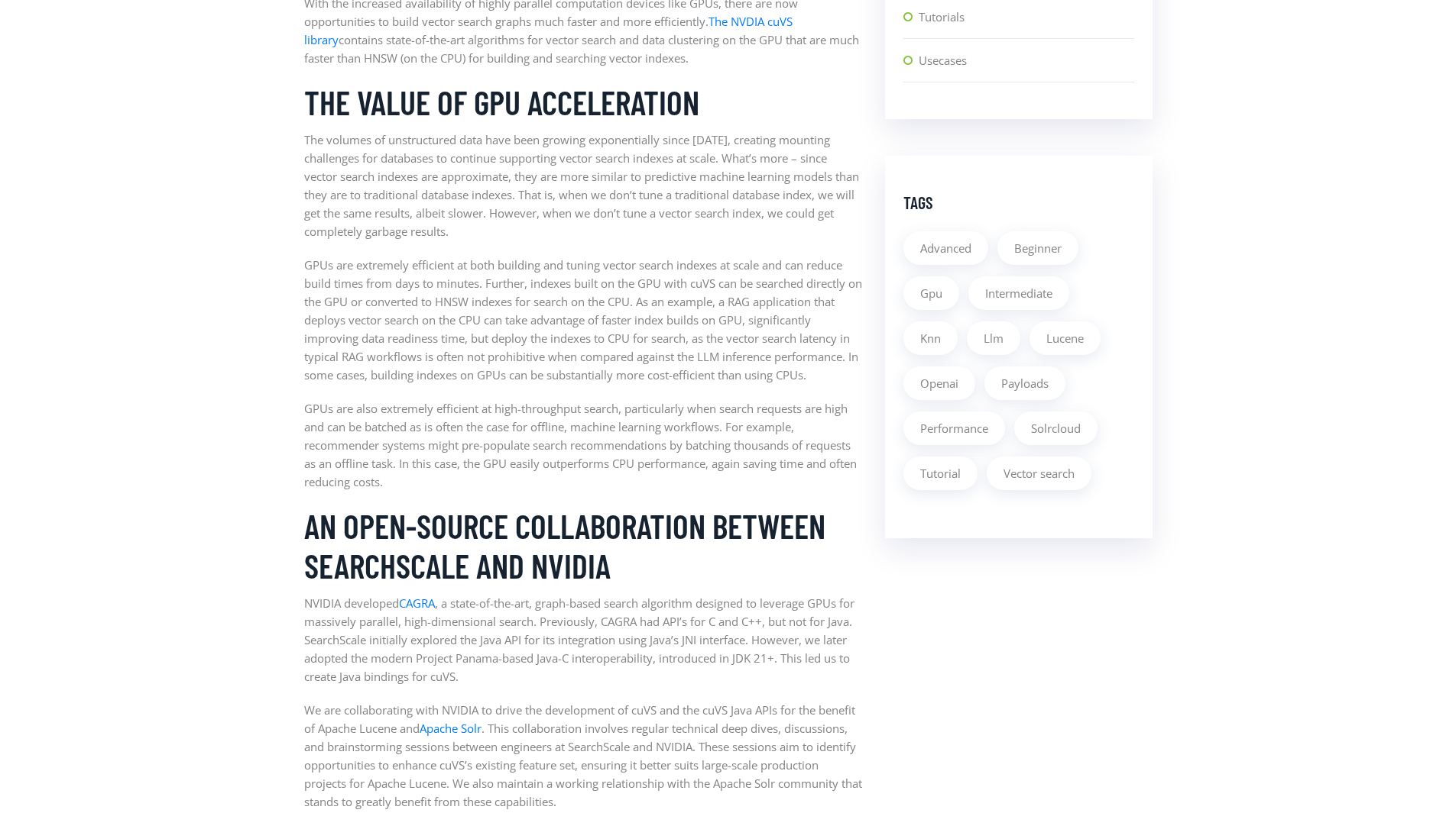
scroll to position [1264, 0]
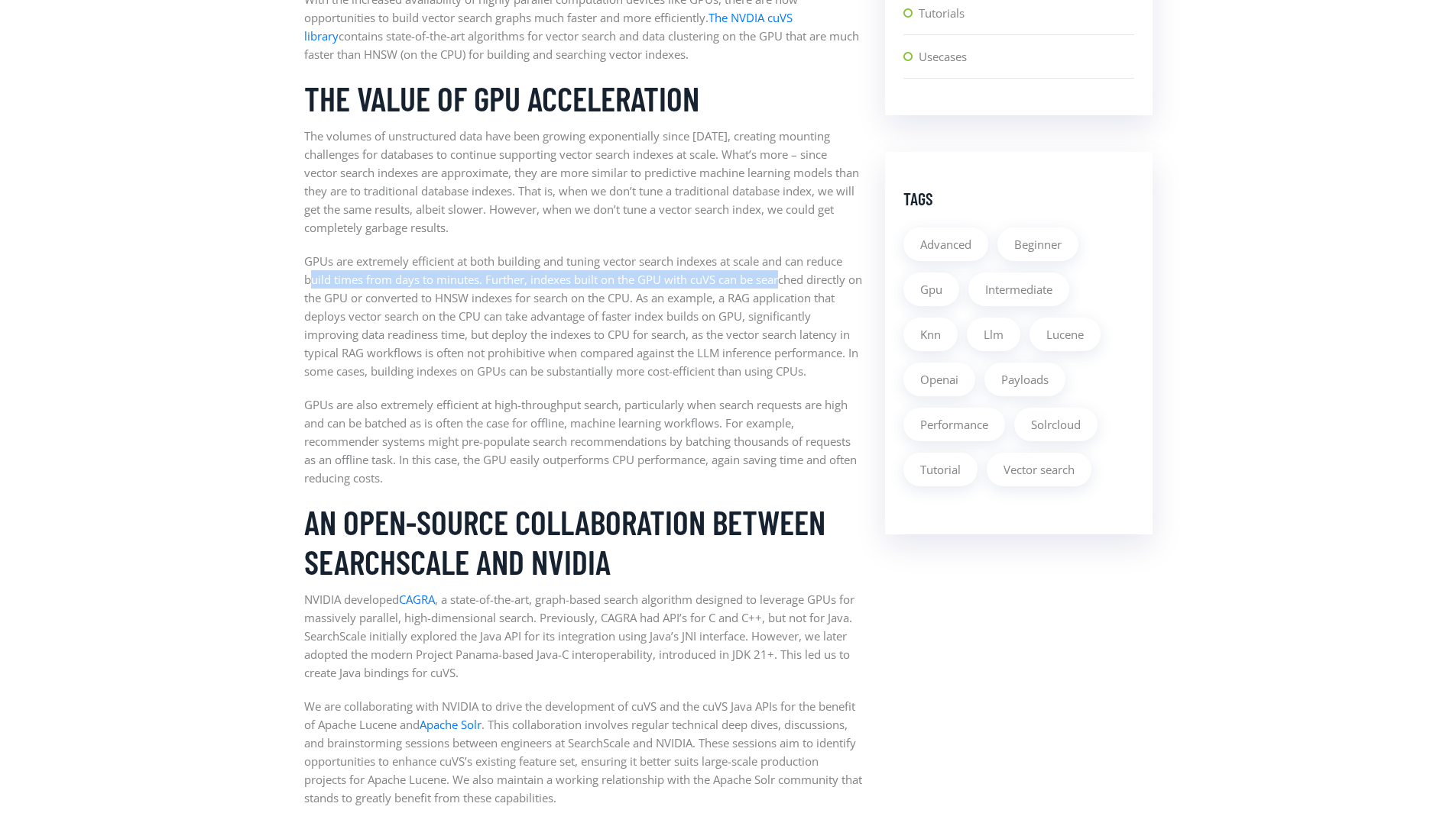
drag, startPoint x: 310, startPoint y: 274, endPoint x: 786, endPoint y: 283, distance: 476.1
click at [786, 283] on p "GPUs are extremely efficient at both building and tuning vector search indexes …" at bounding box center [583, 315] width 558 height 128
click at [786, 282] on p "GPUs are extremely efficient at both building and tuning vector search indexes …" at bounding box center [583, 315] width 558 height 128
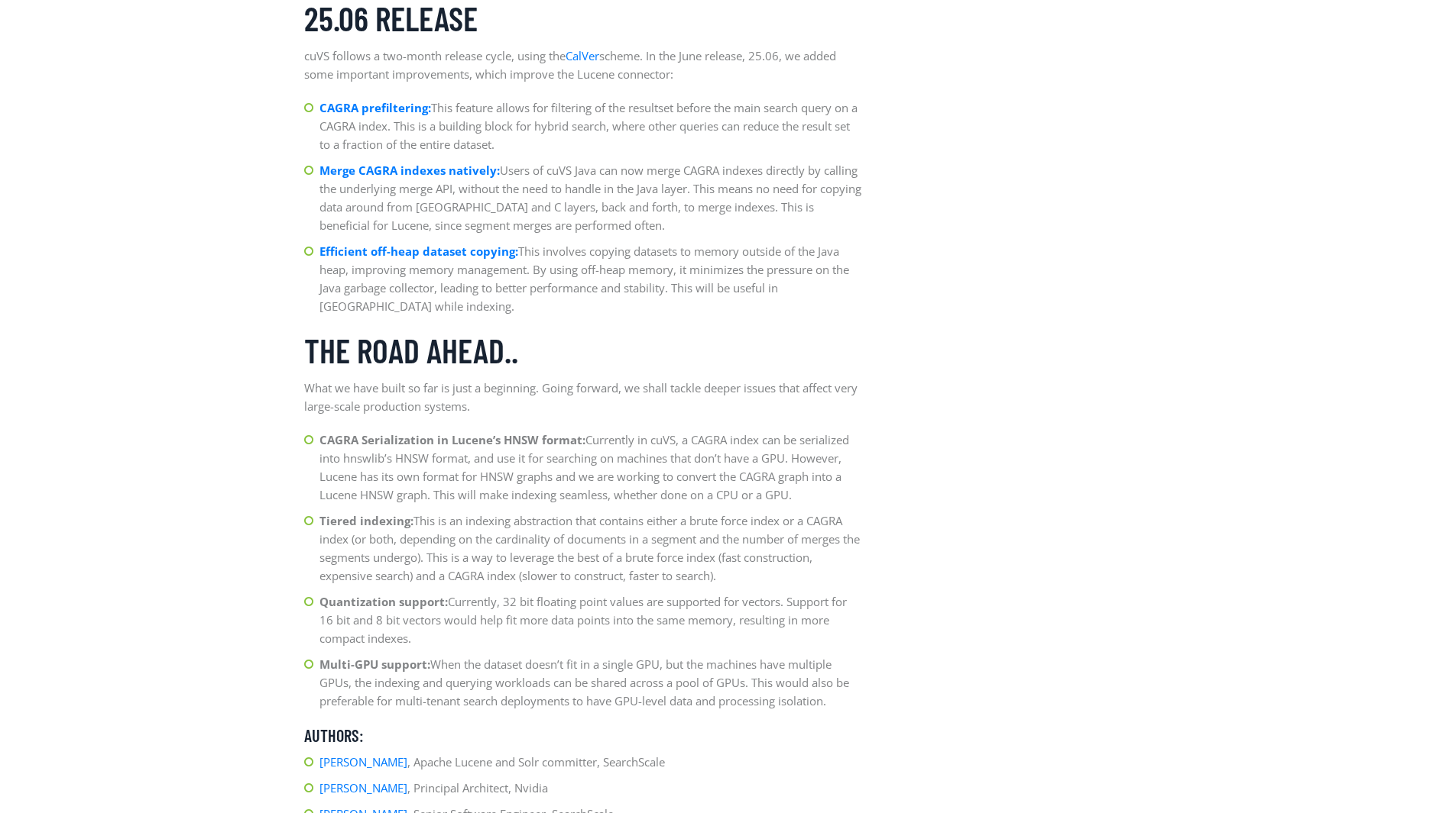
scroll to position [2137, 0]
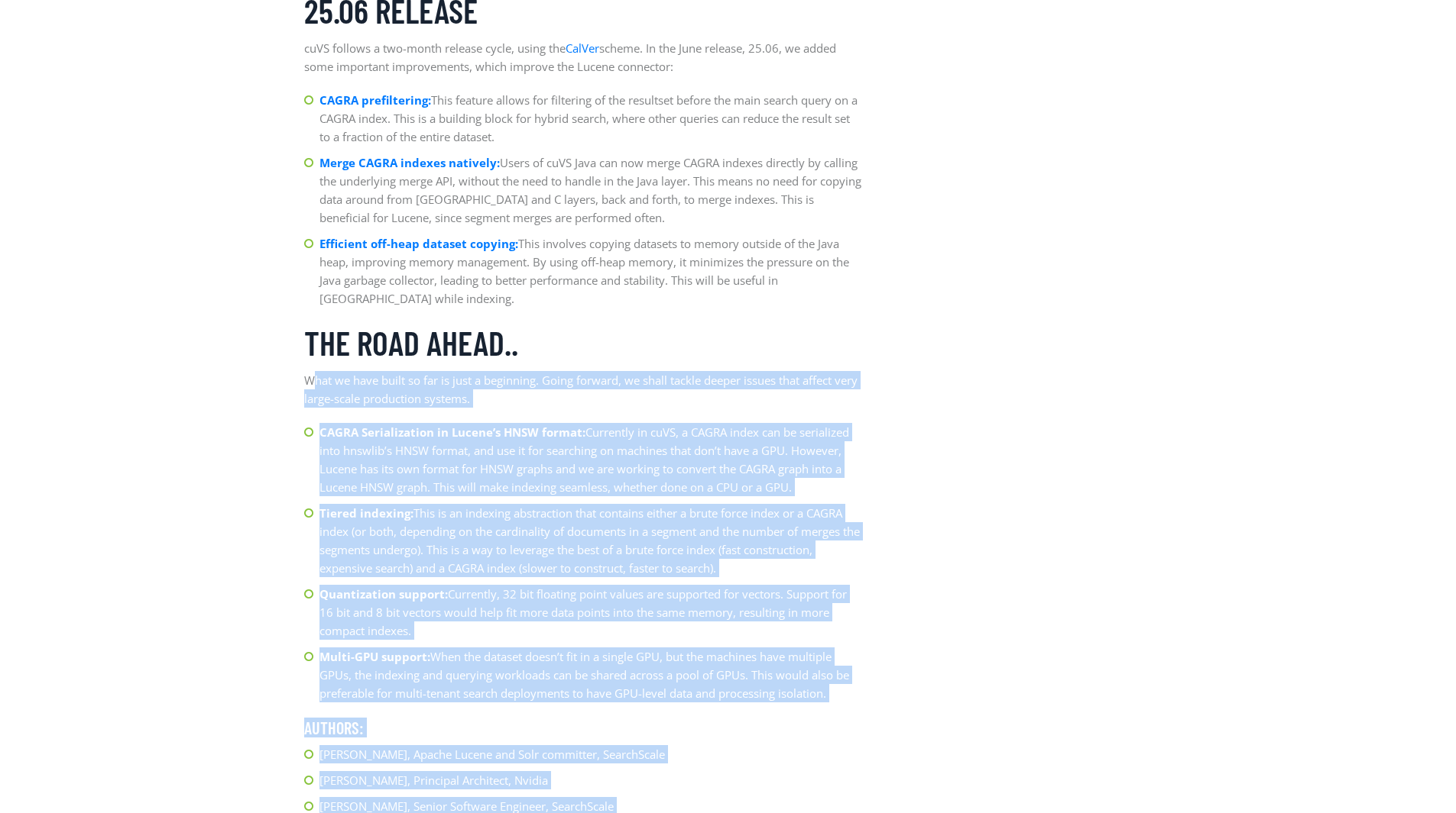
drag, startPoint x: 310, startPoint y: 383, endPoint x: 942, endPoint y: 467, distance: 637.6
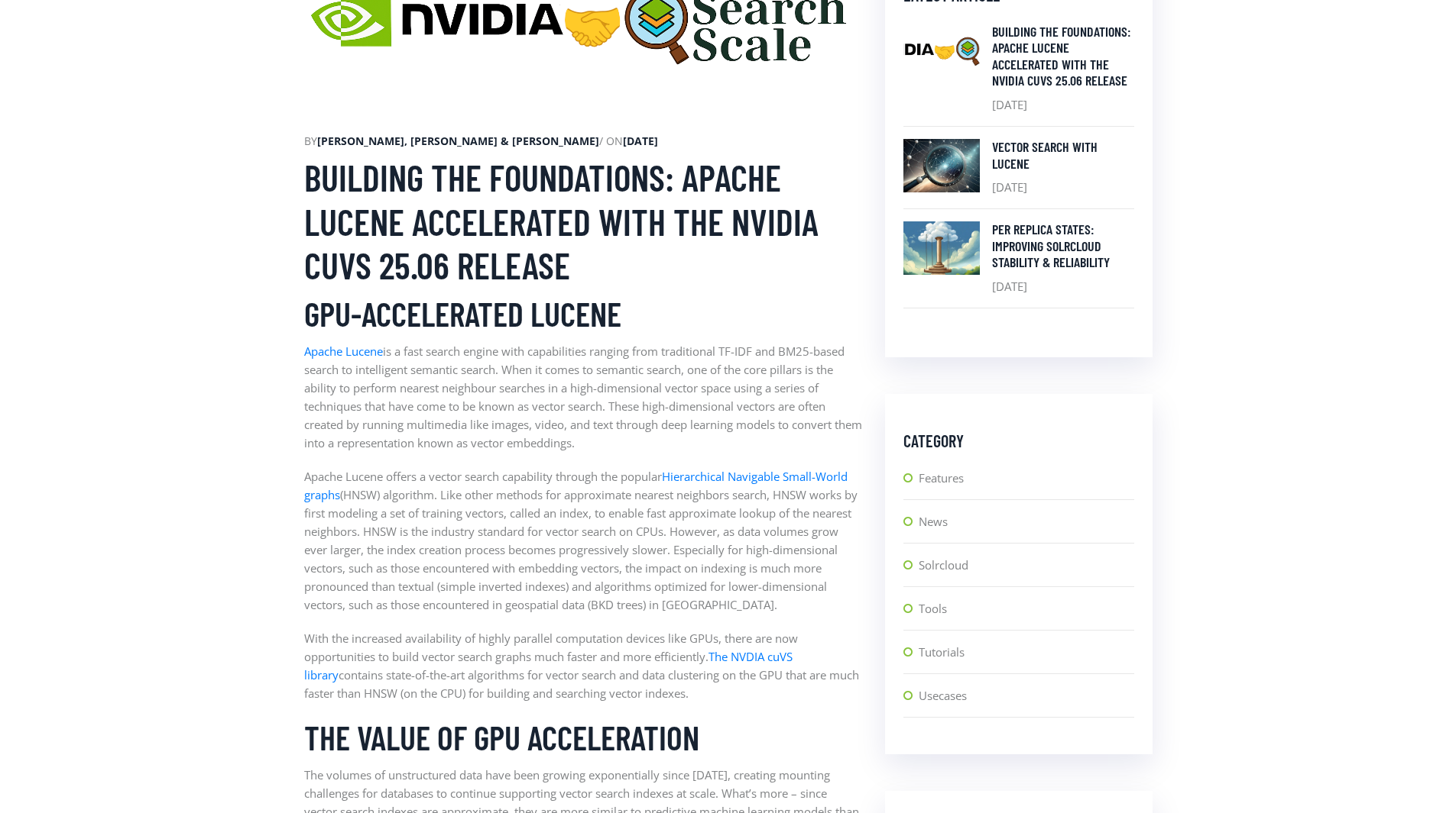
scroll to position [645, 0]
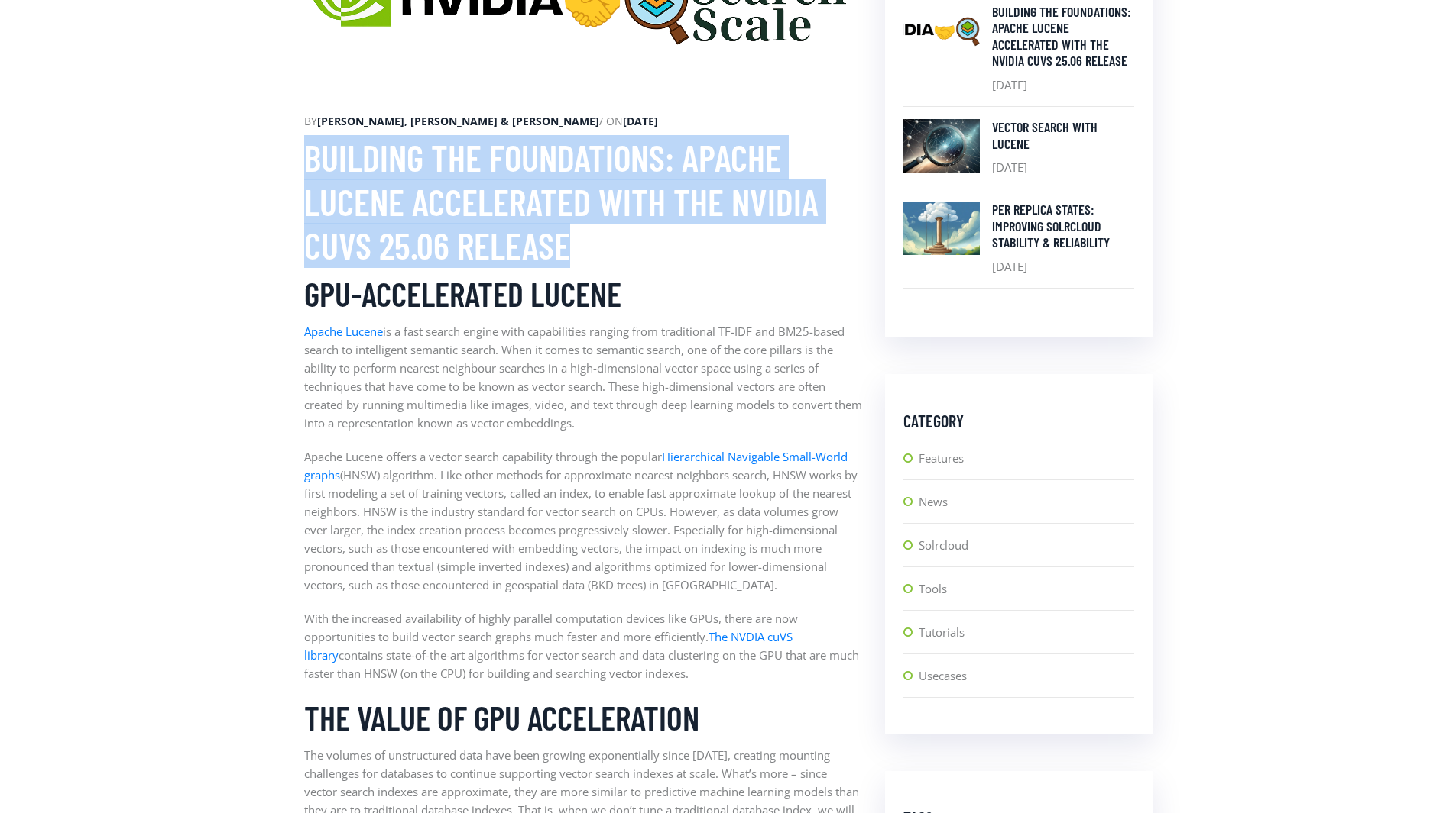
drag, startPoint x: 310, startPoint y: 156, endPoint x: 734, endPoint y: 264, distance: 437.5
click at [734, 264] on h2 "Building the foundations: Apache Lucene Accelerated with the NVIDIA cuVS 25.06 …" at bounding box center [583, 202] width 558 height 132
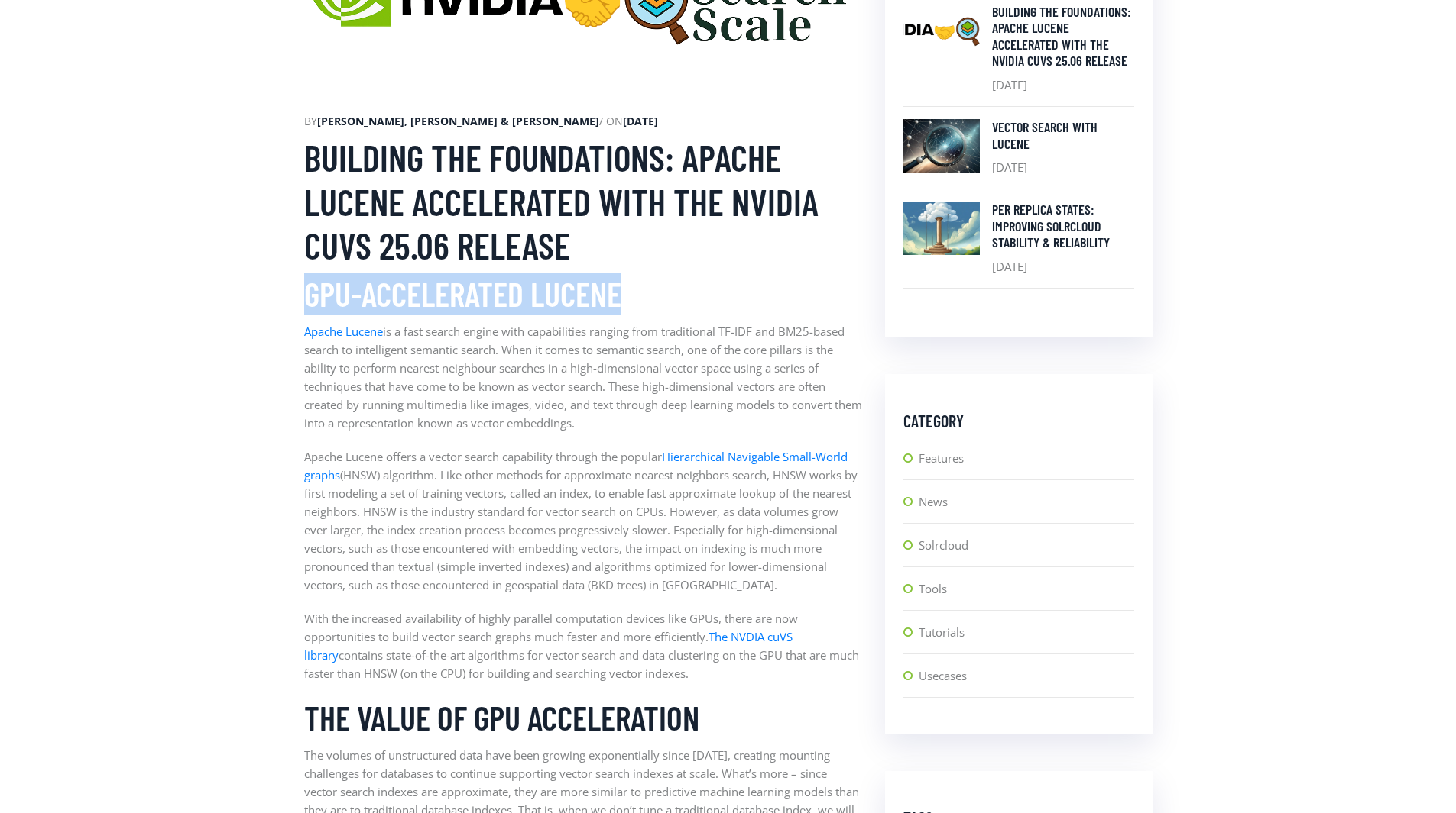
drag, startPoint x: 306, startPoint y: 294, endPoint x: 664, endPoint y: 285, distance: 358.1
click at [664, 285] on h3 "GPU-accelerated Lucene" at bounding box center [583, 295] width 558 height 40
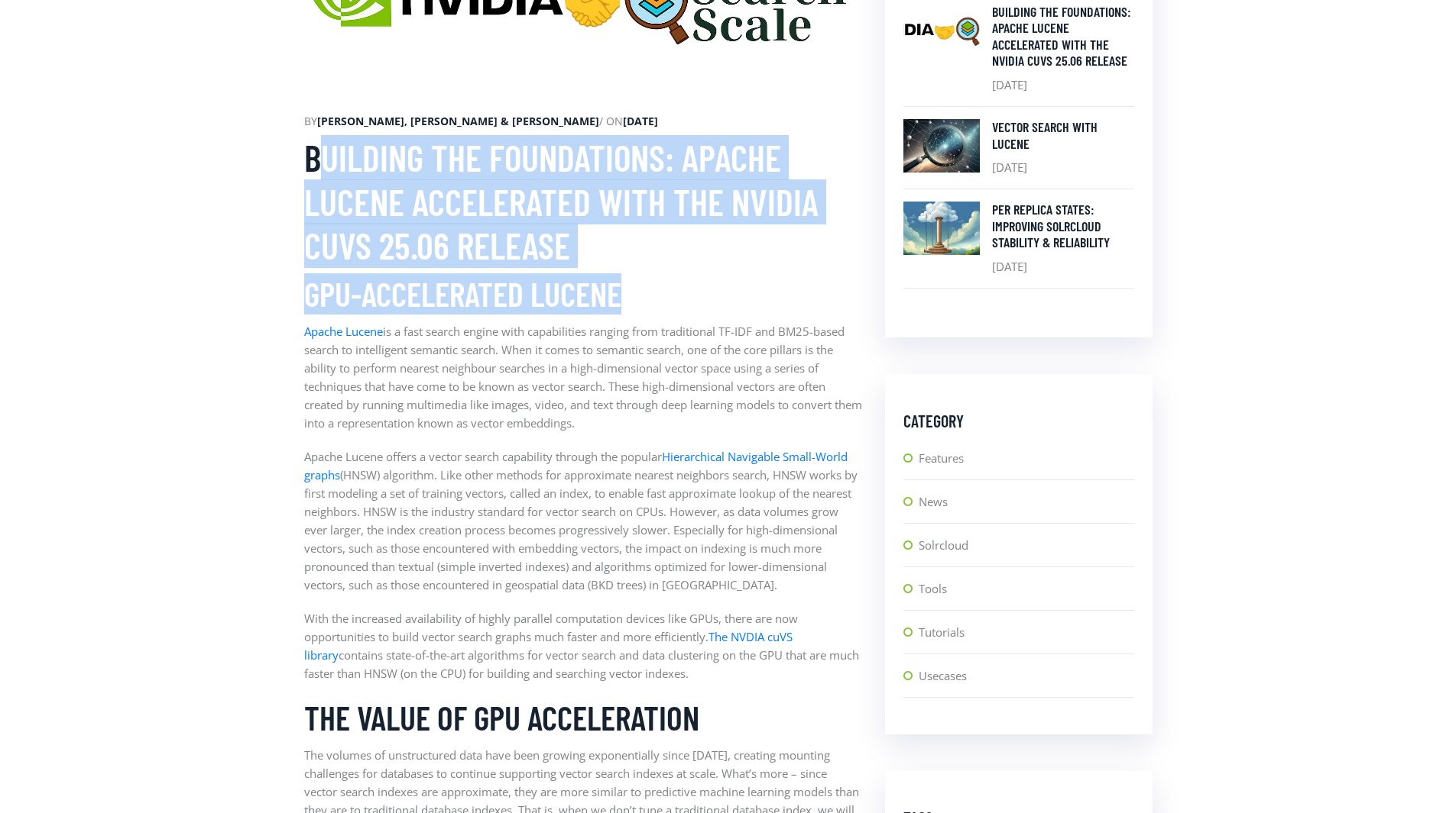
drag, startPoint x: 313, startPoint y: 156, endPoint x: 636, endPoint y: 278, distance: 345.3
click at [636, 278] on h3 "GPU-accelerated Lucene" at bounding box center [583, 295] width 558 height 40
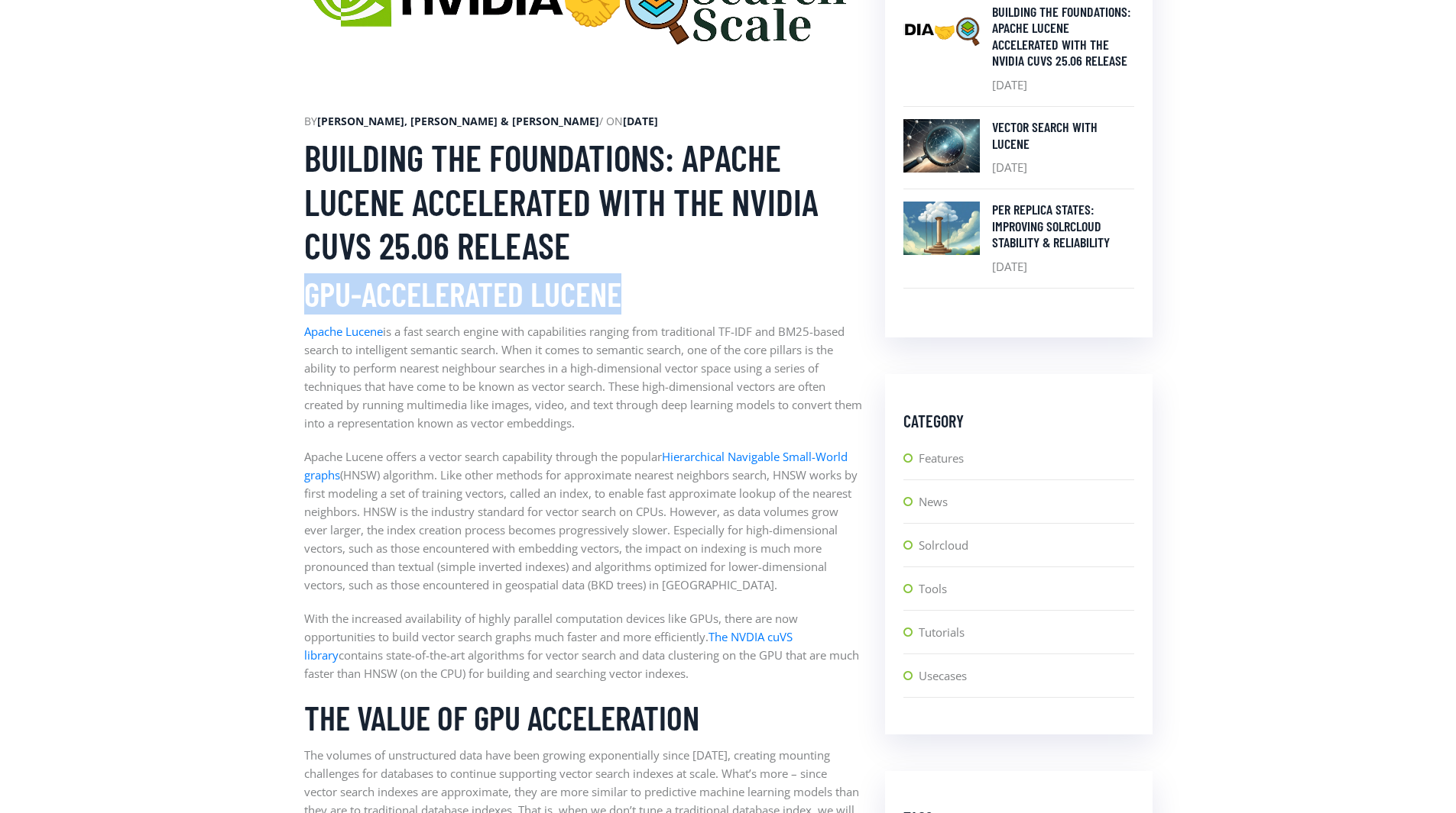
drag, startPoint x: 315, startPoint y: 291, endPoint x: 651, endPoint y: 289, distance: 336.0
click at [651, 289] on h3 "GPU-accelerated Lucene" at bounding box center [583, 295] width 558 height 40
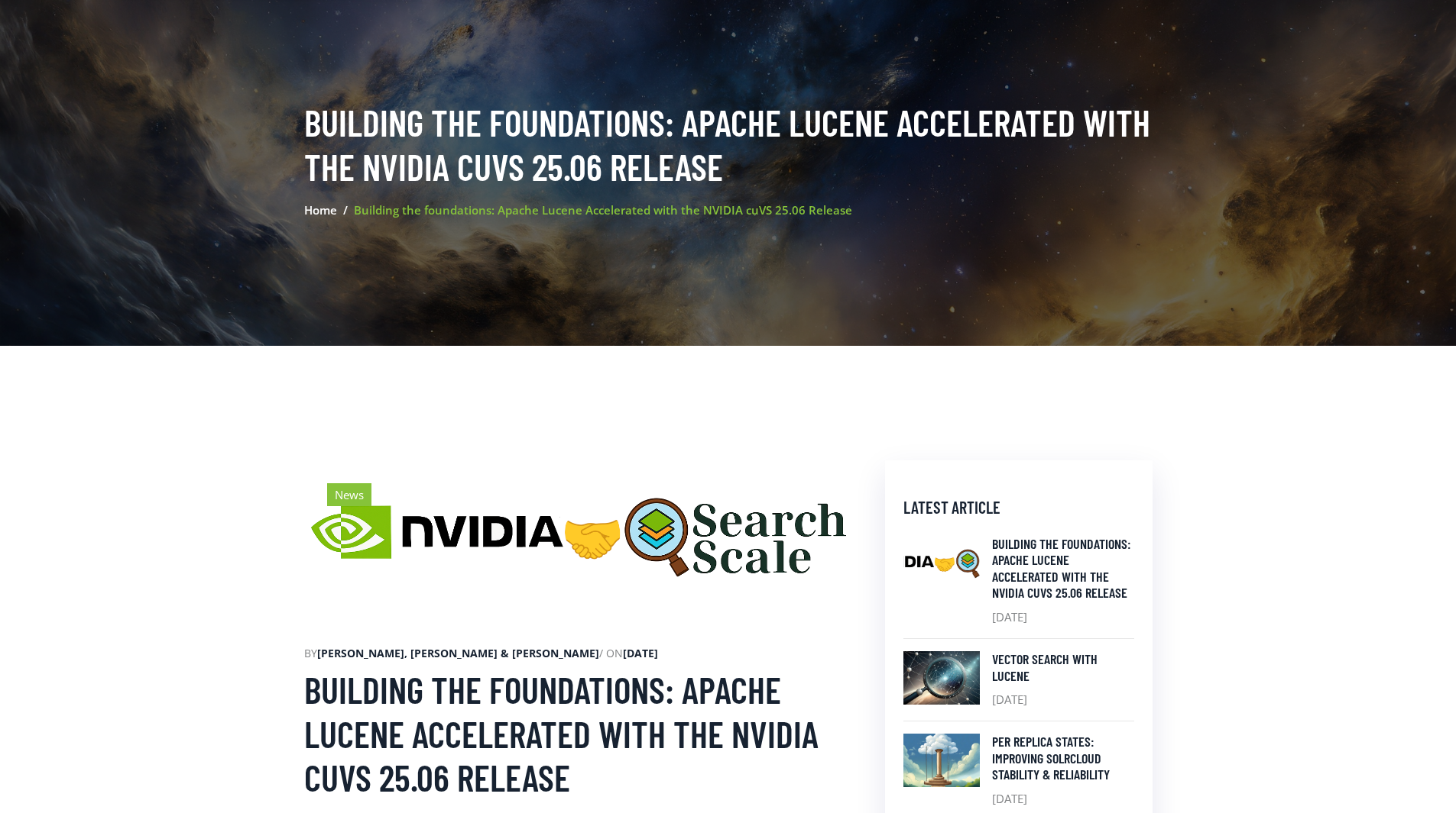
scroll to position [0, 0]
